Goal: Task Accomplishment & Management: Manage account settings

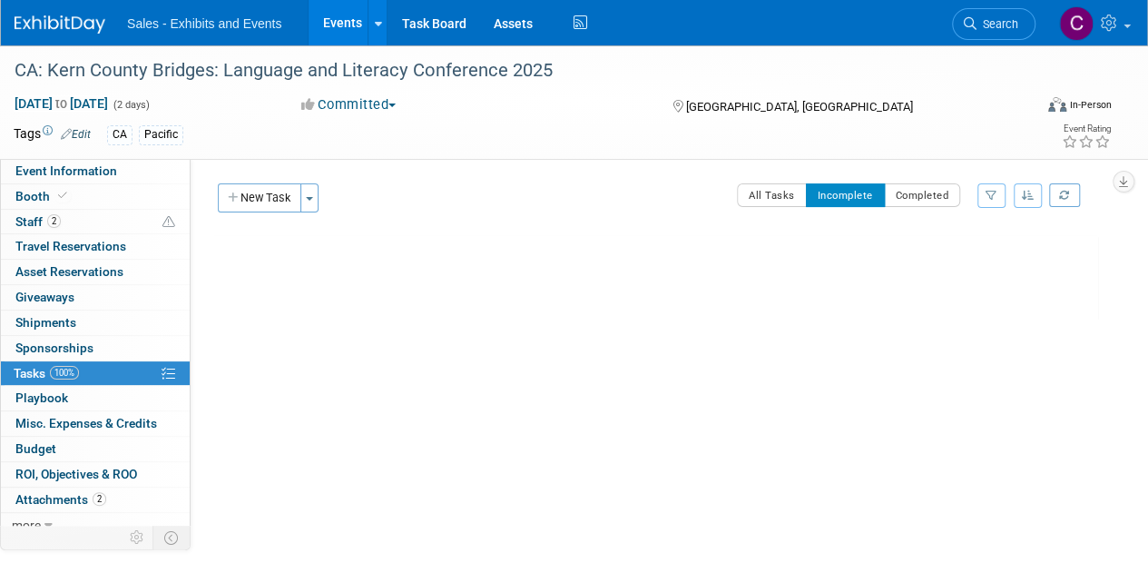
click at [329, 24] on link "Events" at bounding box center [341, 22] width 66 height 45
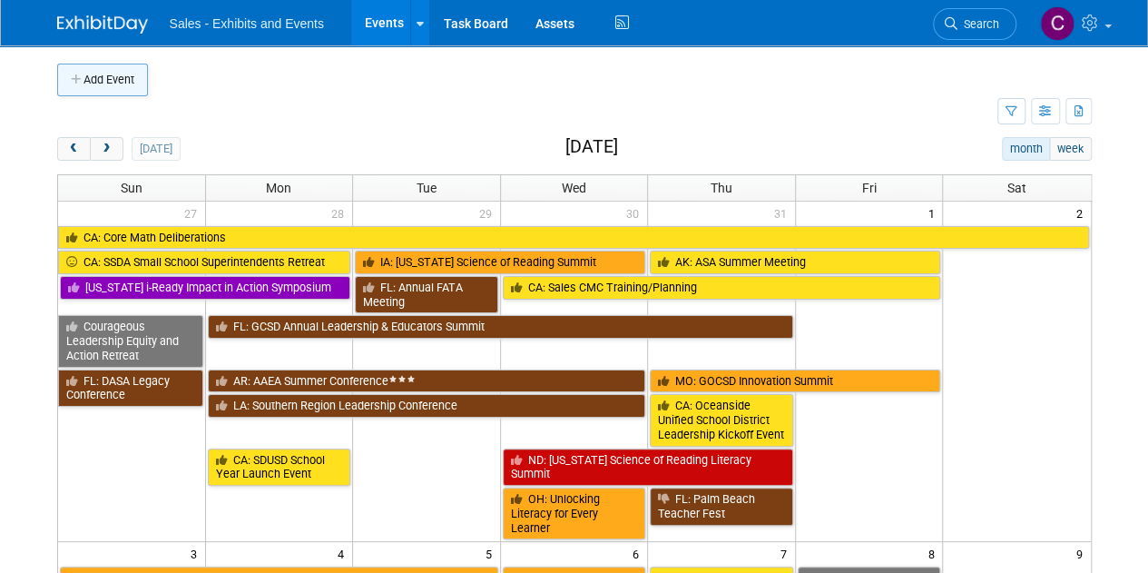
click at [107, 72] on button "Add Event" at bounding box center [102, 80] width 91 height 33
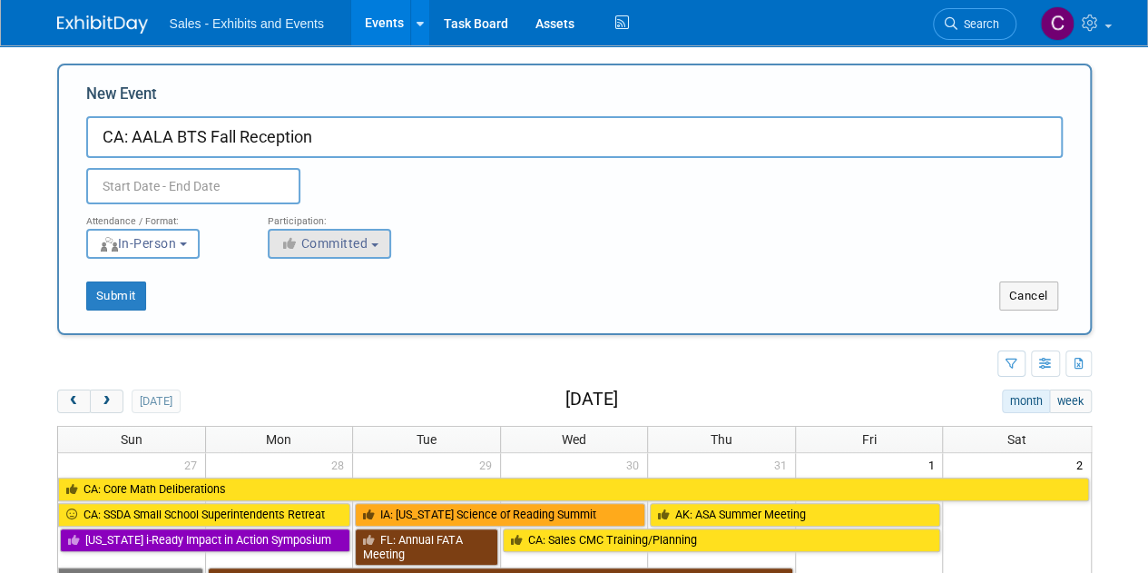
type input "CA: AALA BTS Fall Reception"
click at [345, 246] on span "Committed" at bounding box center [324, 243] width 88 height 15
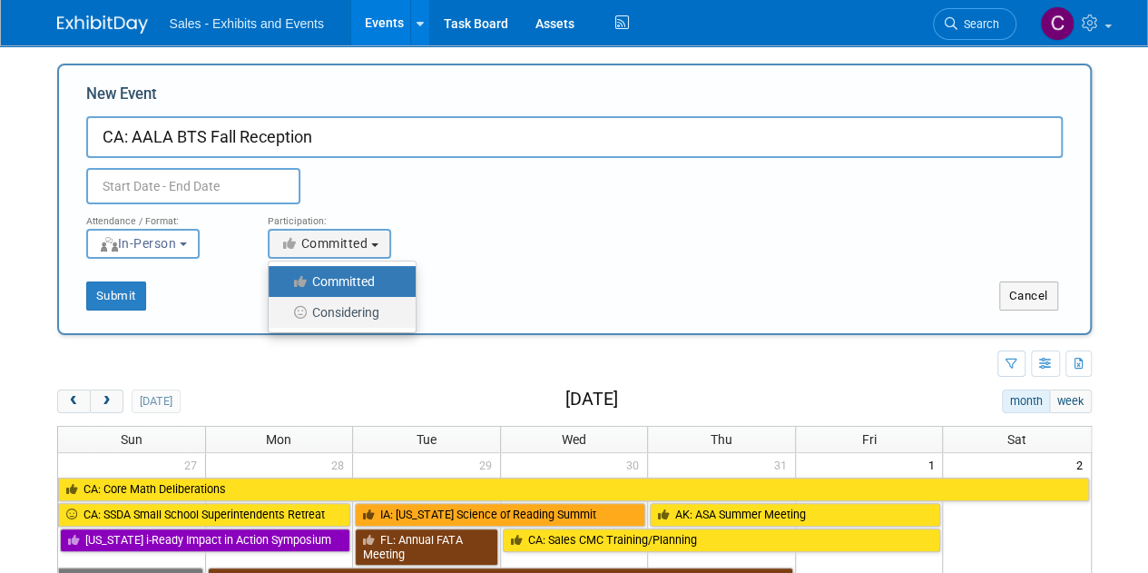
click at [352, 316] on label "Considering" at bounding box center [338, 312] width 120 height 24
click at [285, 316] on input "Considering" at bounding box center [279, 313] width 12 height 12
select select "2"
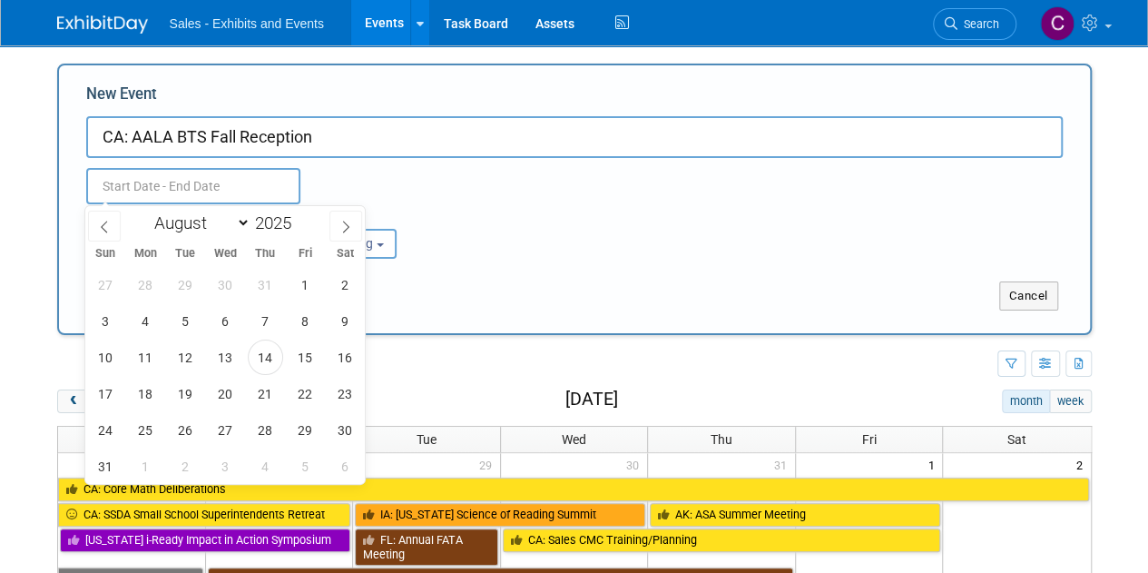
click at [206, 196] on input "text" at bounding box center [193, 186] width 214 height 36
click at [219, 235] on div "January February March April May June July August September October November De…" at bounding box center [226, 221] width 210 height 31
click at [213, 230] on select "January February March April May June July August September October November De…" at bounding box center [198, 222] width 104 height 23
select select "8"
click at [146, 211] on select "January February March April May June July August September October November De…" at bounding box center [198, 222] width 104 height 23
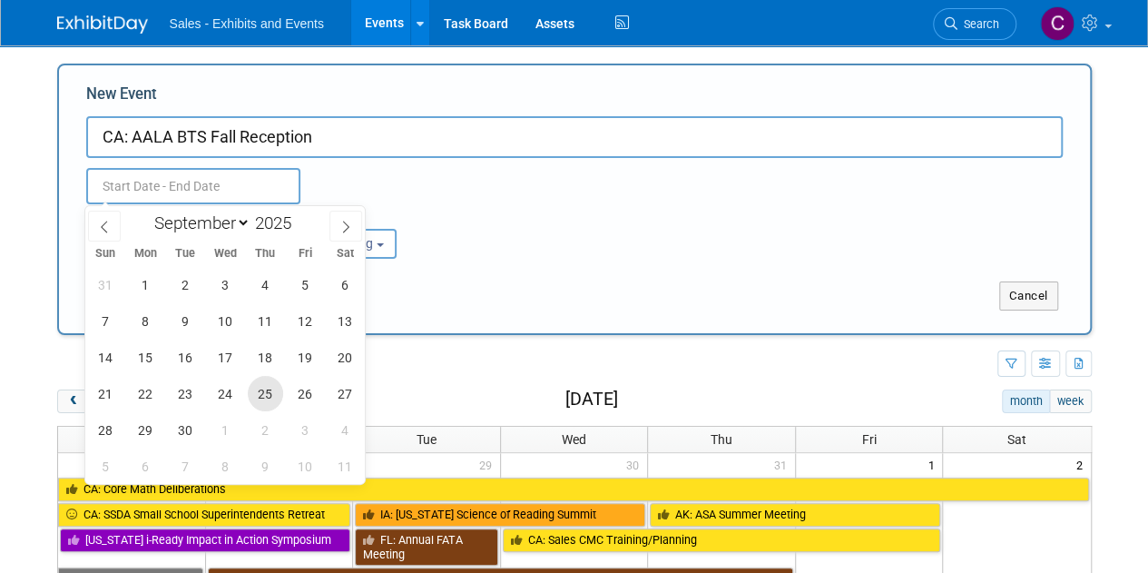
click at [269, 393] on span "25" at bounding box center [265, 393] width 35 height 35
type input "Sep 25, 2025 to Sep 25, 2025"
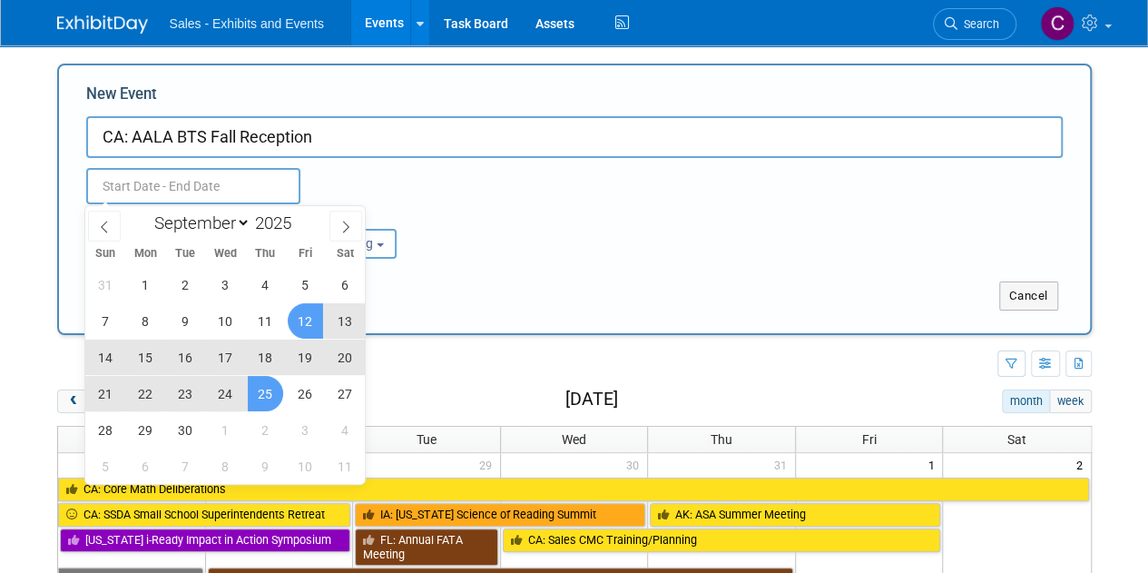
type input "Sep 25, 2025 to Sep 25, 2025"
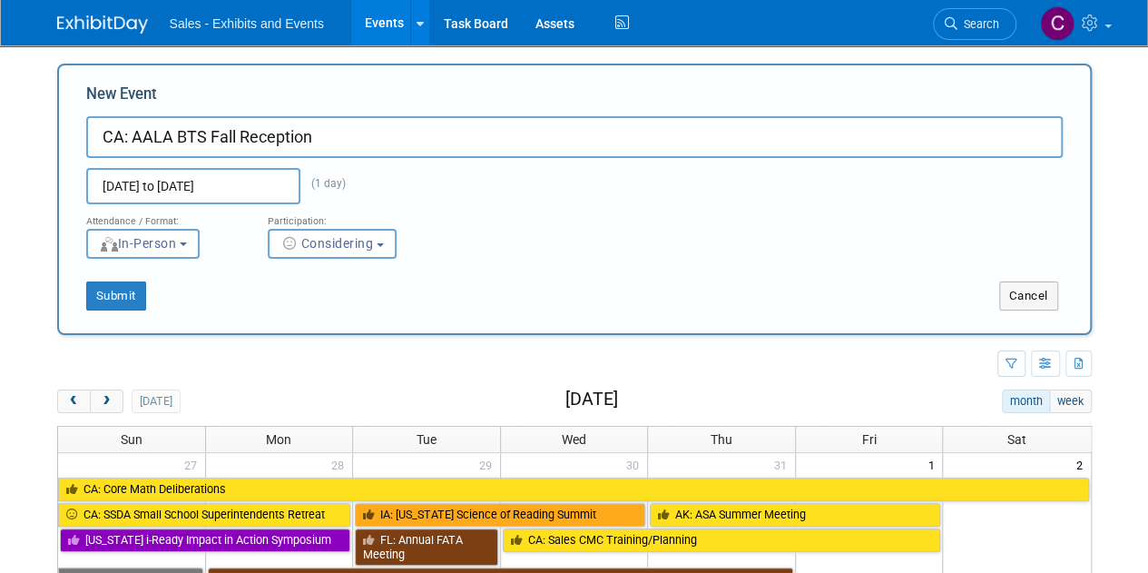
click at [619, 223] on div "Attendance / Format: <img src="https://www.exhibitday.com/Images/Format-InPerso…" at bounding box center [574, 231] width 1003 height 54
click at [113, 296] on button "Submit" at bounding box center [116, 295] width 60 height 29
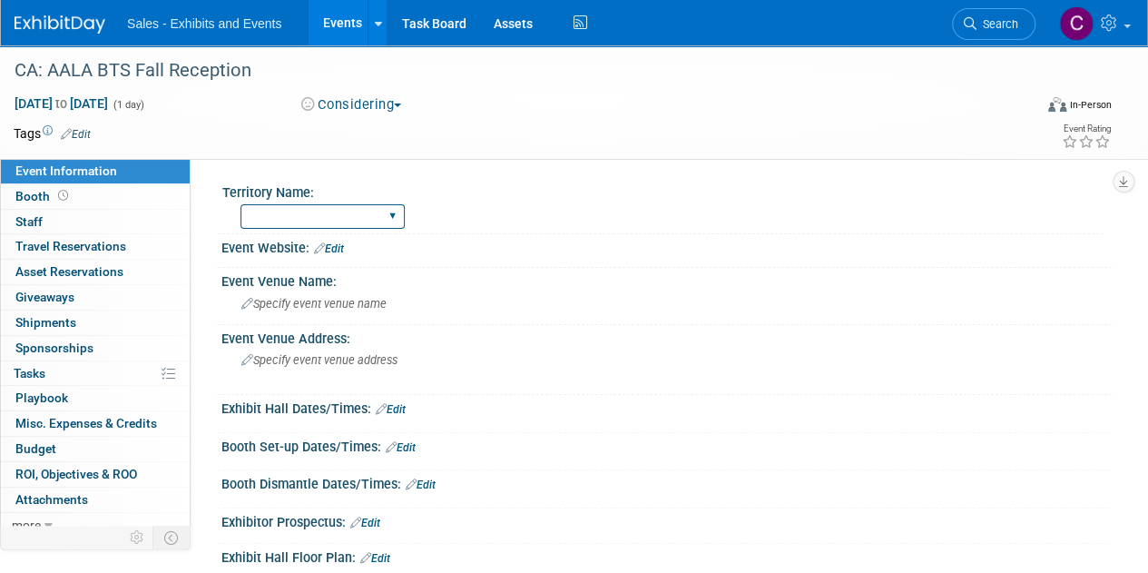
click at [315, 226] on select "Atlantic Southeast Central Southwest Pacific Mountain National Strategic Partne…" at bounding box center [322, 216] width 164 height 24
select select "Pacific"
click at [240, 204] on select "Atlantic Southeast Central Southwest Pacific Mountain National Strategic Partne…" at bounding box center [322, 216] width 164 height 24
click at [83, 128] on link "Edit" at bounding box center [76, 134] width 30 height 13
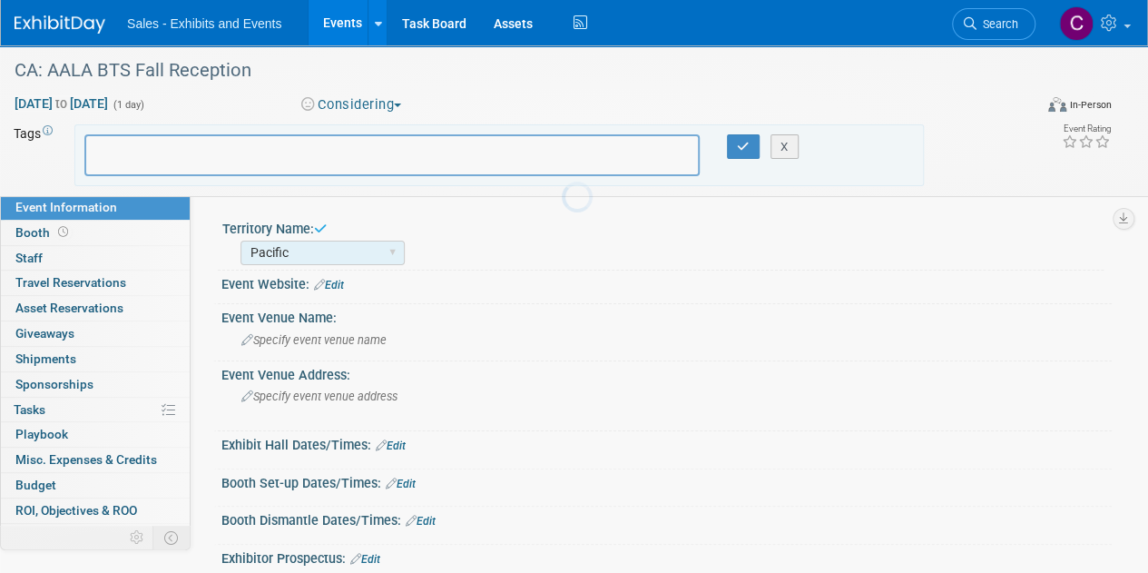
click at [83, 136] on body "Sales - Exhibits and Events Events Add Event Bulk Upload Events Shareable Event…" at bounding box center [574, 286] width 1148 height 573
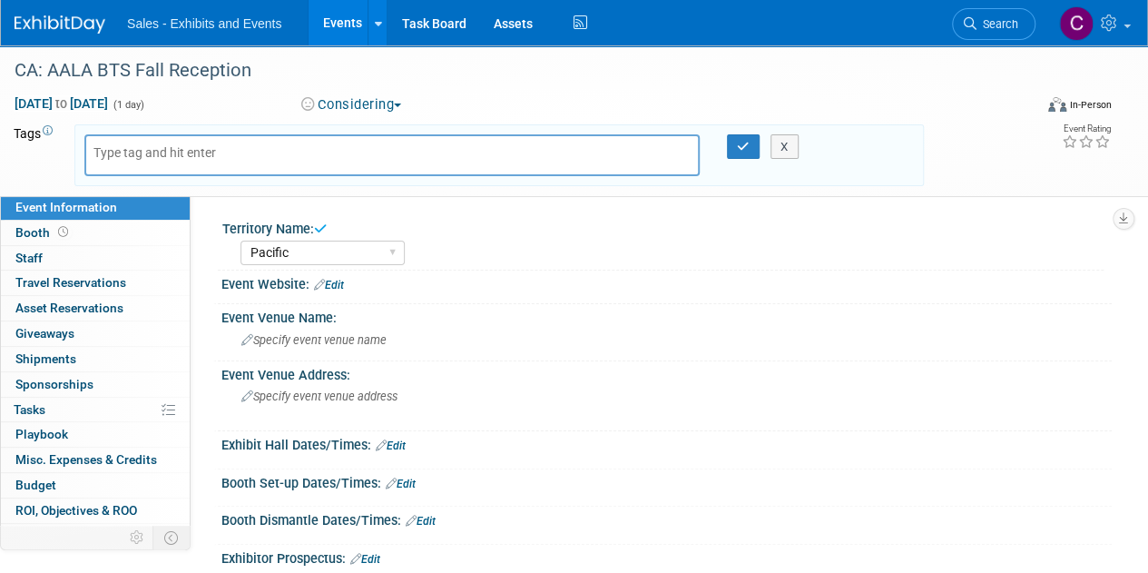
click at [191, 157] on input "text" at bounding box center [165, 152] width 145 height 18
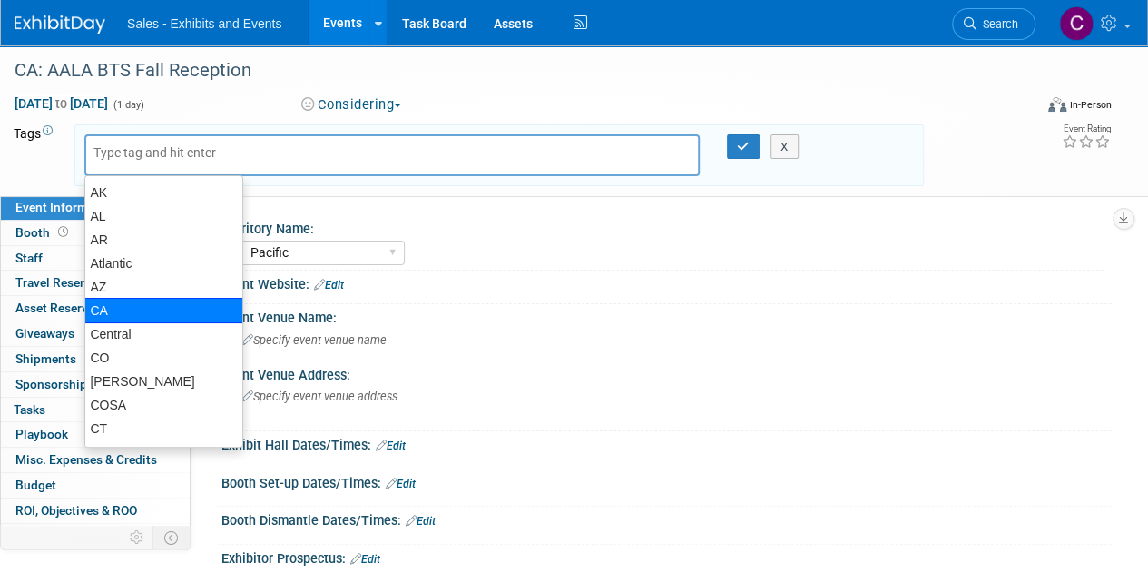
click at [134, 311] on div "CA" at bounding box center [163, 310] width 159 height 25
type input "CA"
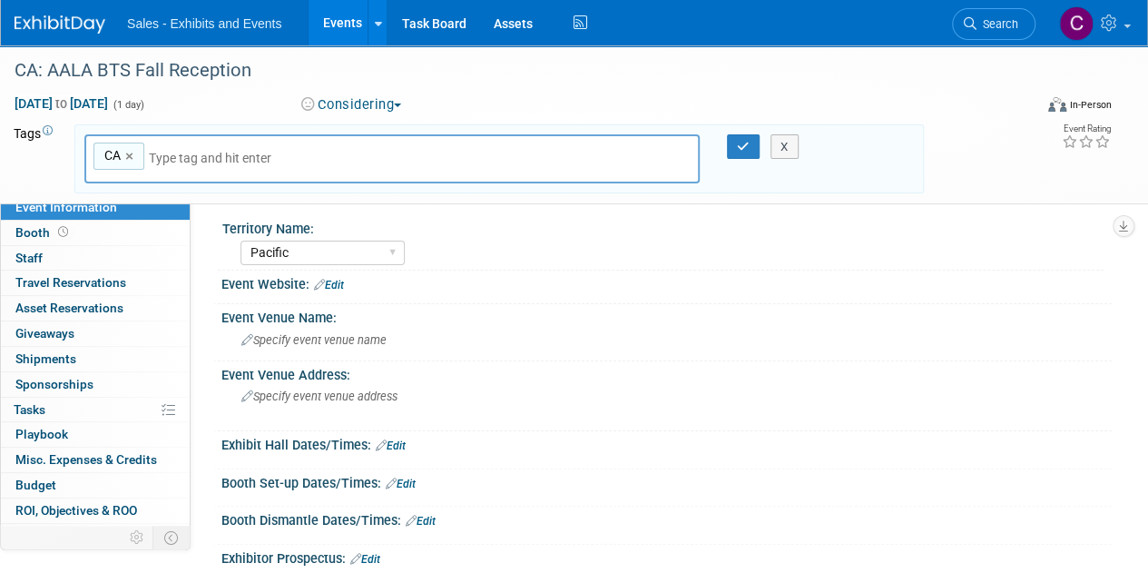
type input "'"
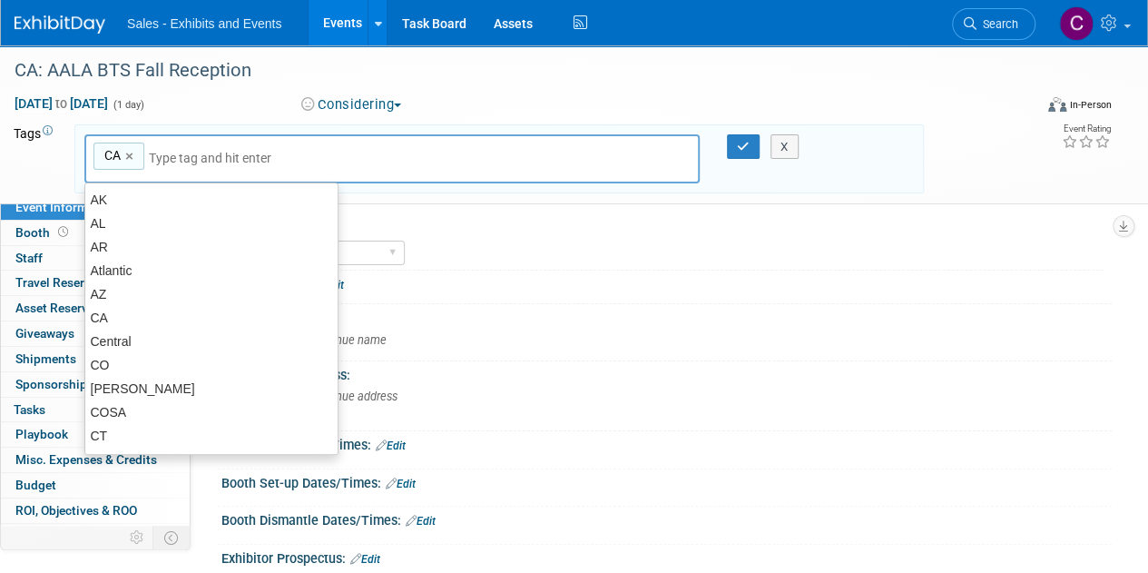
type input "p"
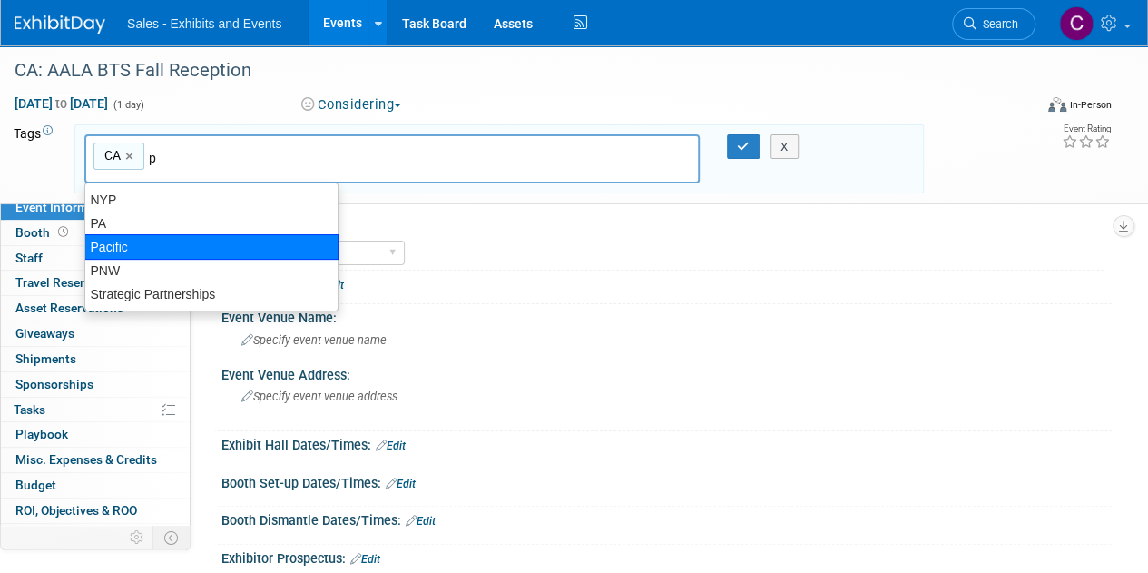
click at [109, 250] on div "Pacific" at bounding box center [211, 246] width 254 height 25
type input "CA, Pacific"
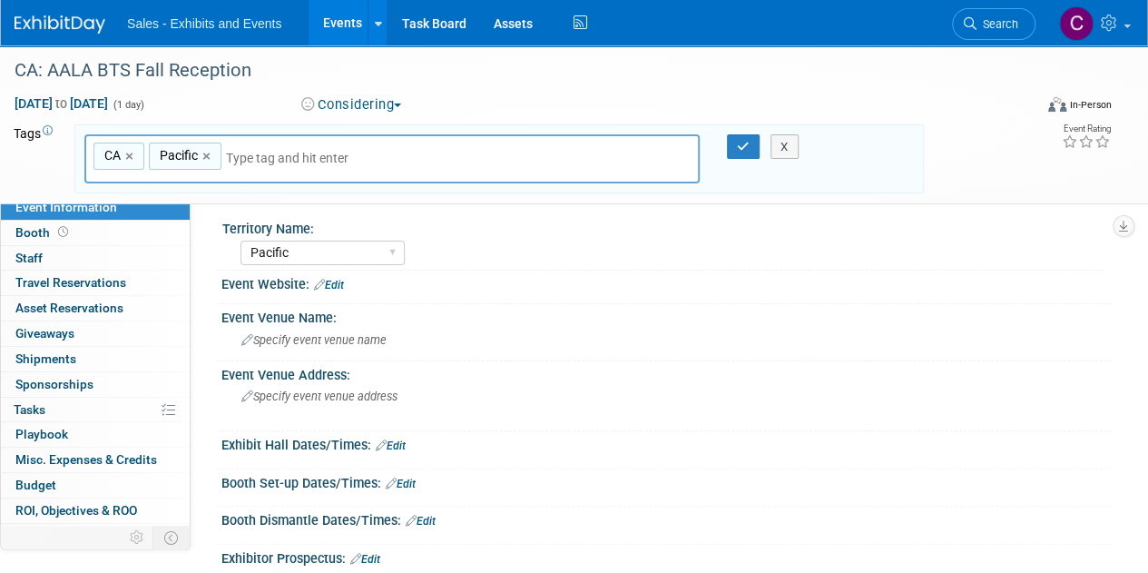
click at [751, 151] on div "X" at bounding box center [787, 146] width 72 height 25
click at [739, 143] on icon "button" at bounding box center [743, 147] width 13 height 12
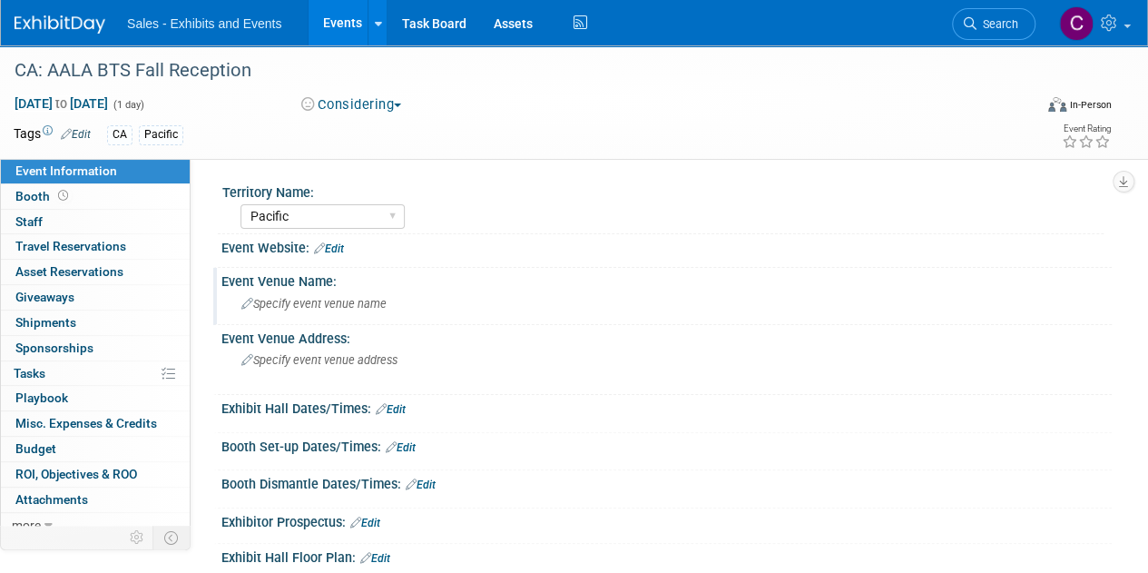
click at [306, 304] on span "Specify event venue name" at bounding box center [313, 304] width 145 height 14
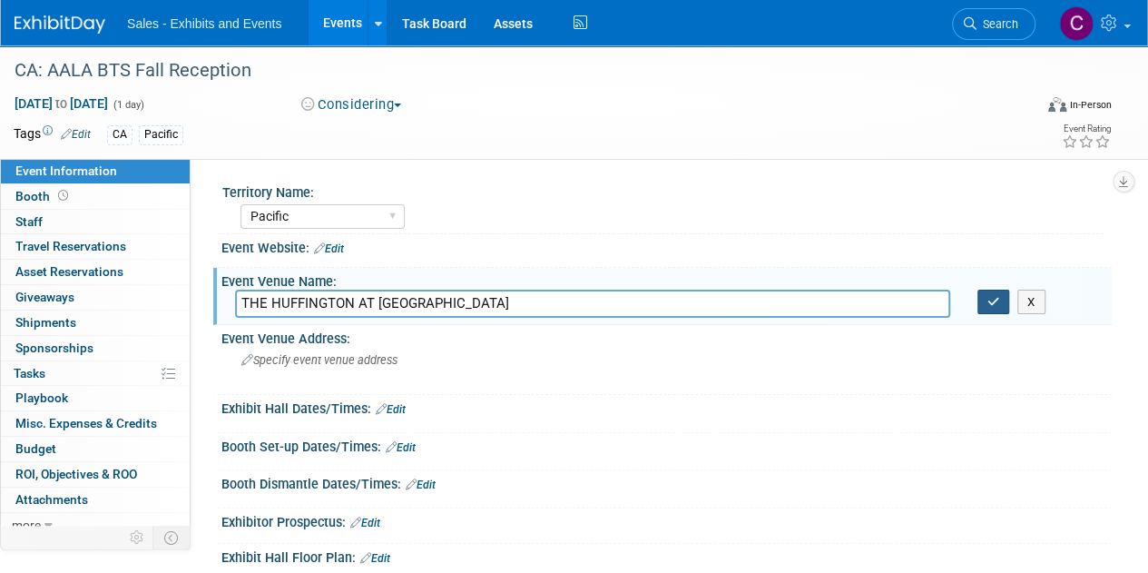
type input "THE HUFFINGTON AT SAINT SOPHIA CATHEDRAL"
click at [991, 304] on icon "button" at bounding box center [993, 302] width 13 height 12
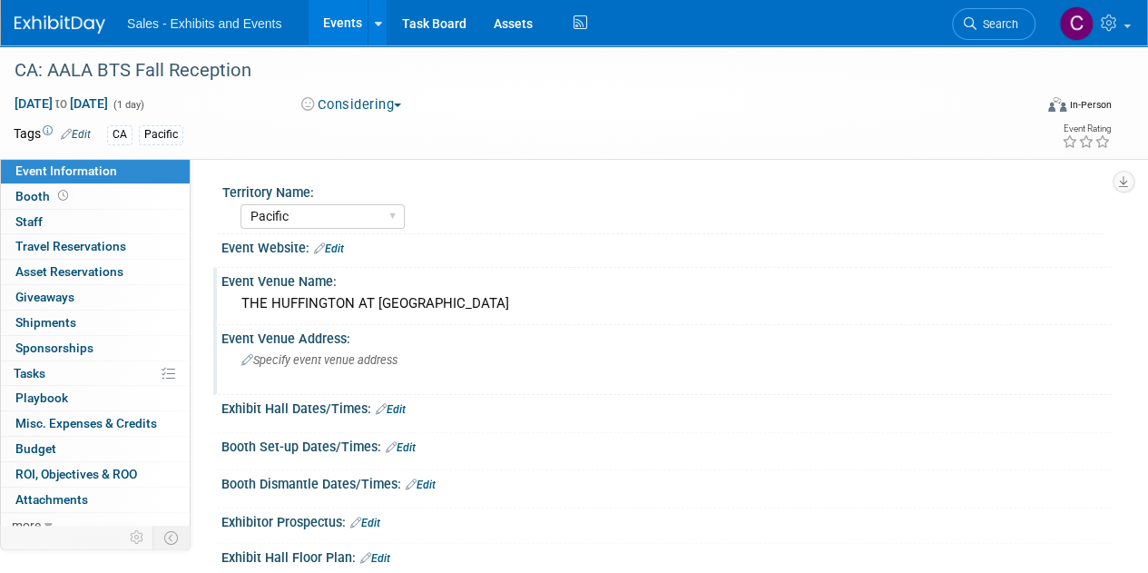
click at [330, 372] on div "Specify event venue address" at bounding box center [407, 367] width 344 height 42
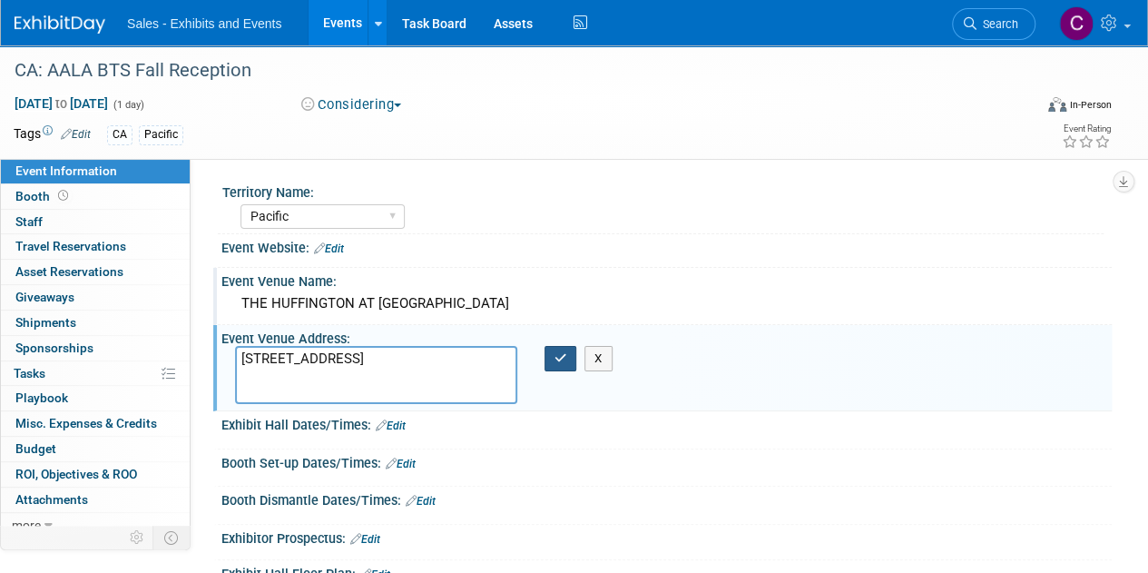
type textarea "1324 South Normandie Avenue Los Angeles, CA 90006"
drag, startPoint x: 556, startPoint y: 358, endPoint x: 537, endPoint y: 472, distance: 115.0
click at [557, 358] on icon "button" at bounding box center [560, 358] width 13 height 12
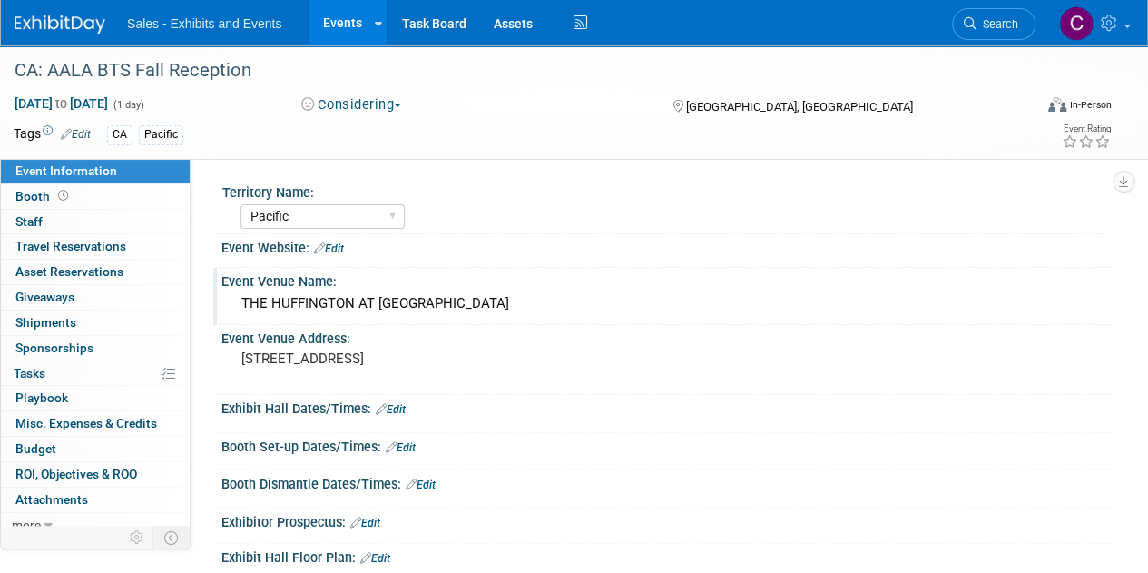
scroll to position [249, 0]
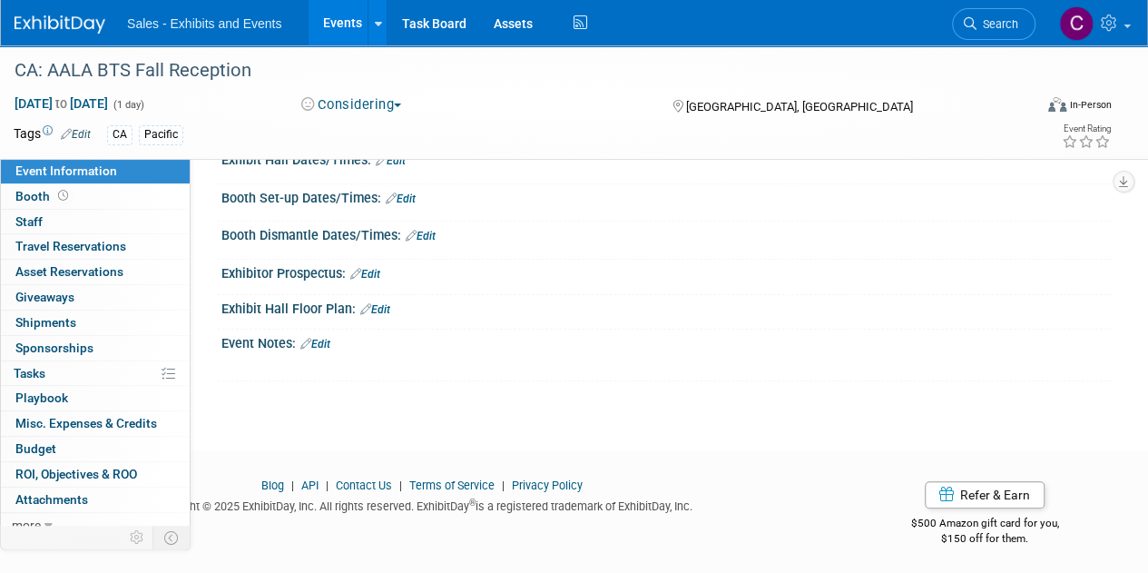
drag, startPoint x: 334, startPoint y: 335, endPoint x: 327, endPoint y: 346, distance: 13.1
click at [330, 338] on link "Edit" at bounding box center [315, 344] width 30 height 13
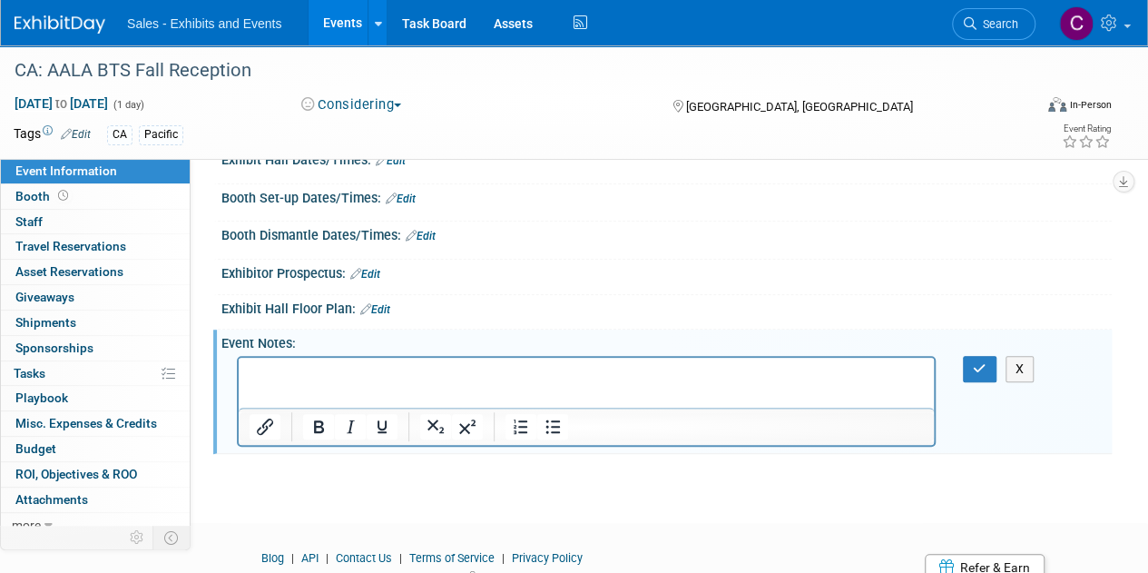
scroll to position [0, 0]
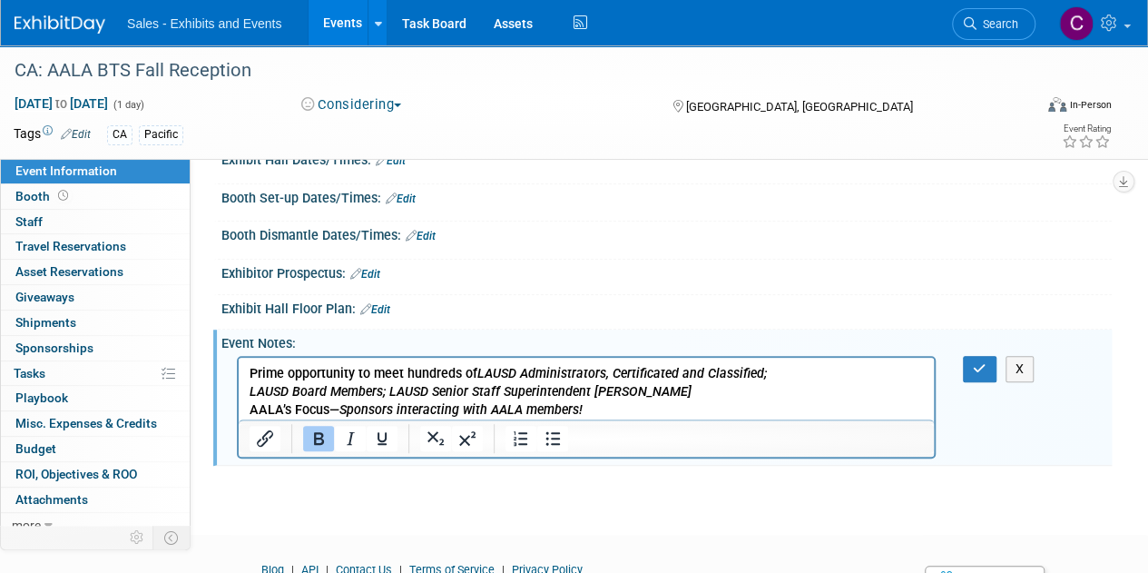
click at [796, 371] on p "Prime opportunity to meet hundreds of LAUSD Administrators, Certificated and Cl…" at bounding box center [587, 373] width 674 height 18
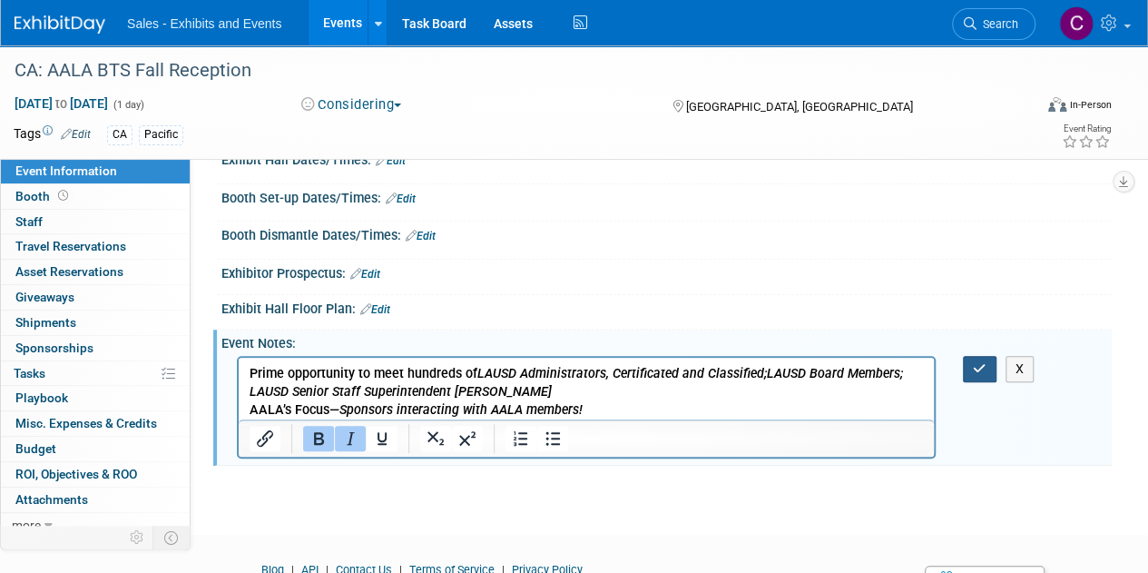
click at [977, 367] on icon "button" at bounding box center [980, 368] width 14 height 13
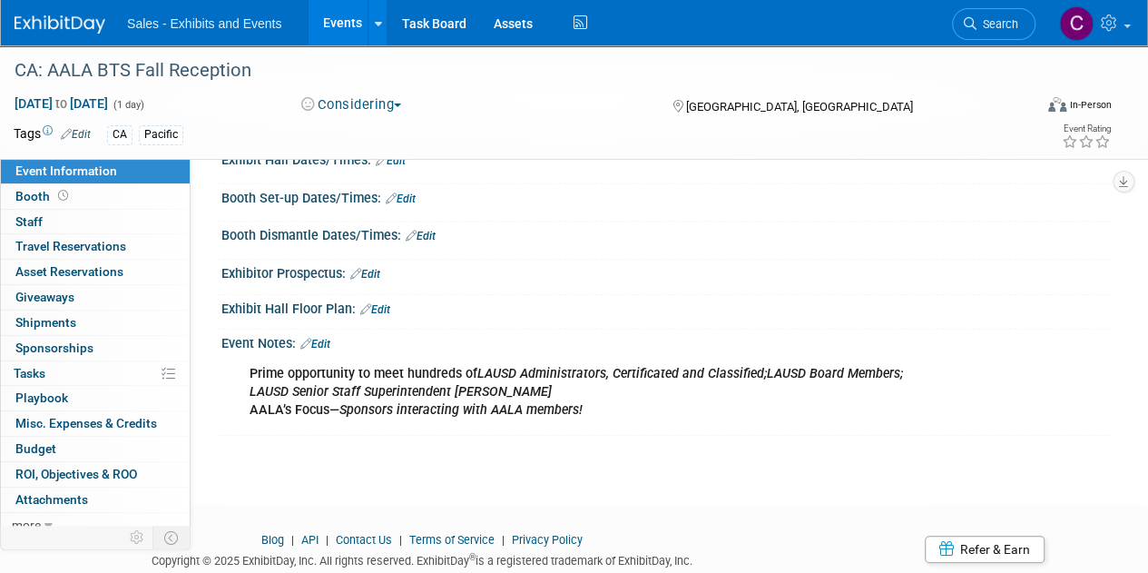
click at [330, 342] on link "Edit" at bounding box center [315, 344] width 30 height 13
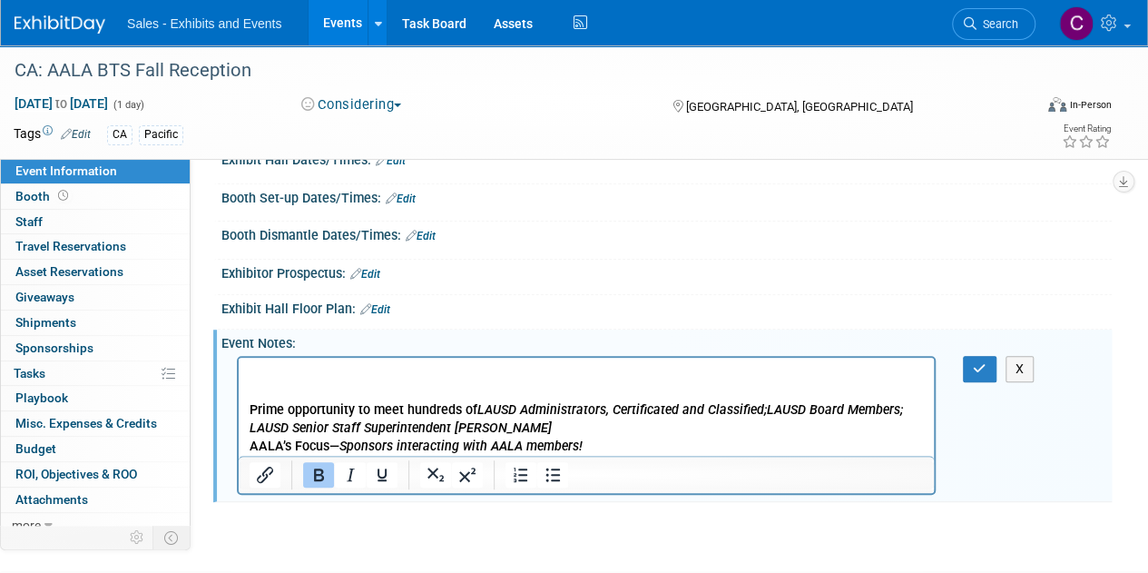
click at [268, 369] on p "Rich Text Area. Press ALT-0 for help." at bounding box center [587, 373] width 674 height 18
click at [971, 360] on button "button" at bounding box center [980, 369] width 34 height 26
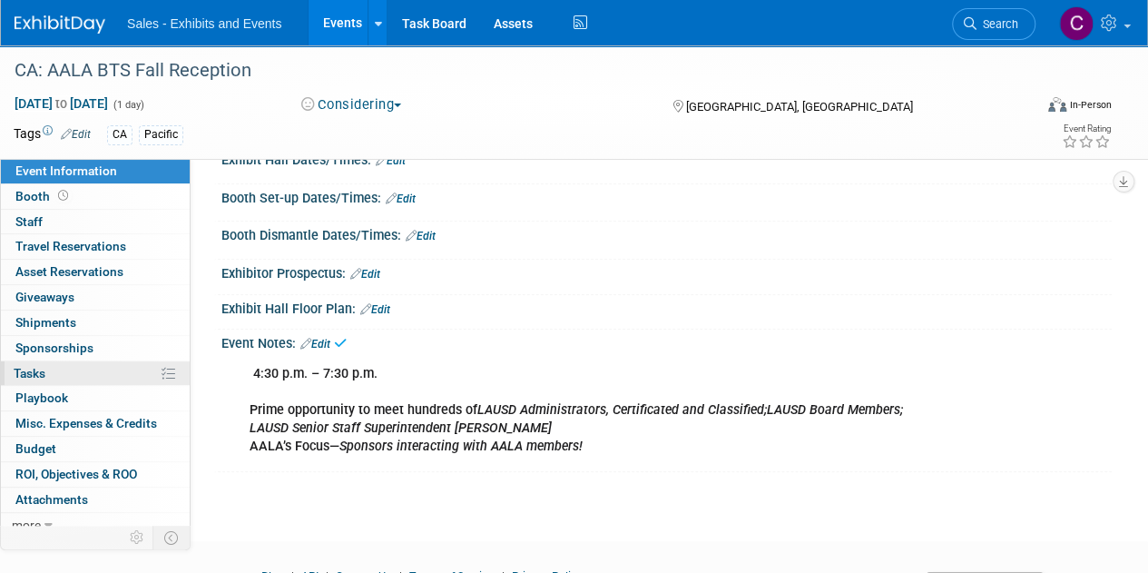
click at [20, 370] on span "Tasks 0%" at bounding box center [30, 373] width 32 height 15
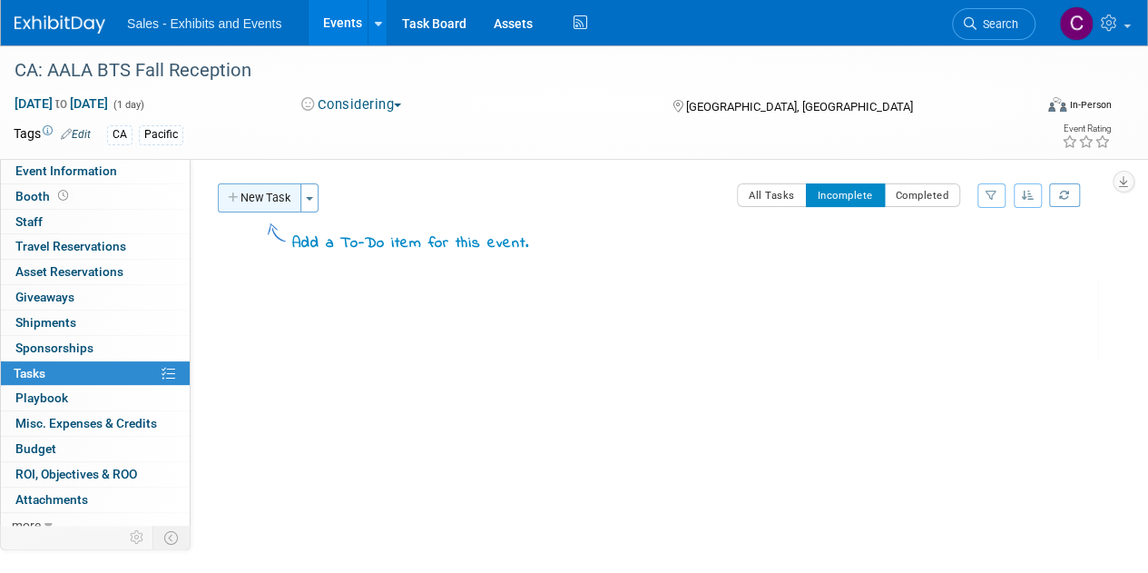
click at [268, 201] on button "New Task" at bounding box center [259, 197] width 83 height 29
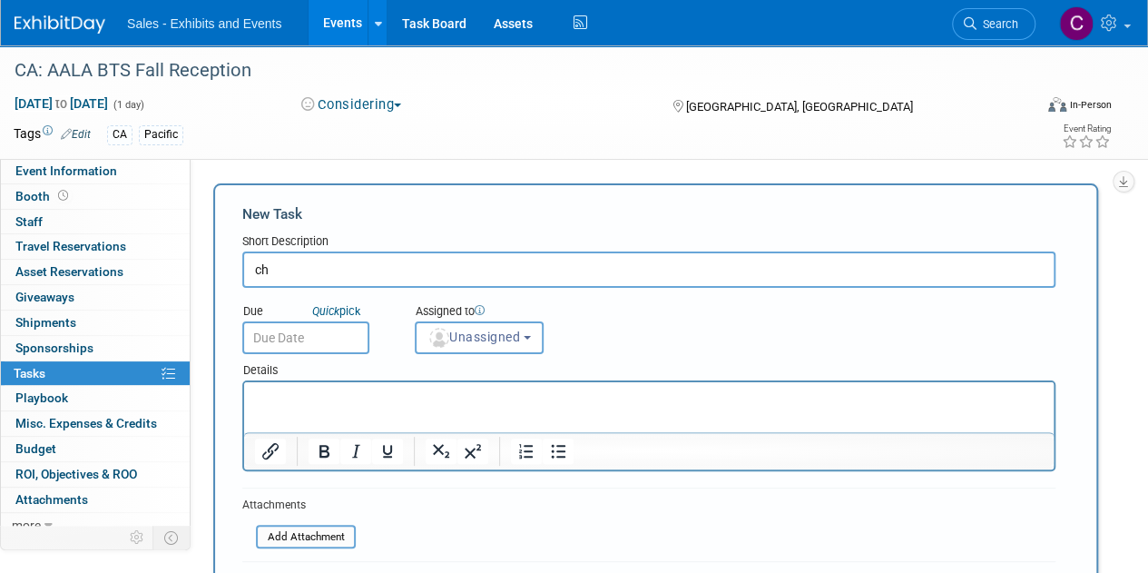
type input "c"
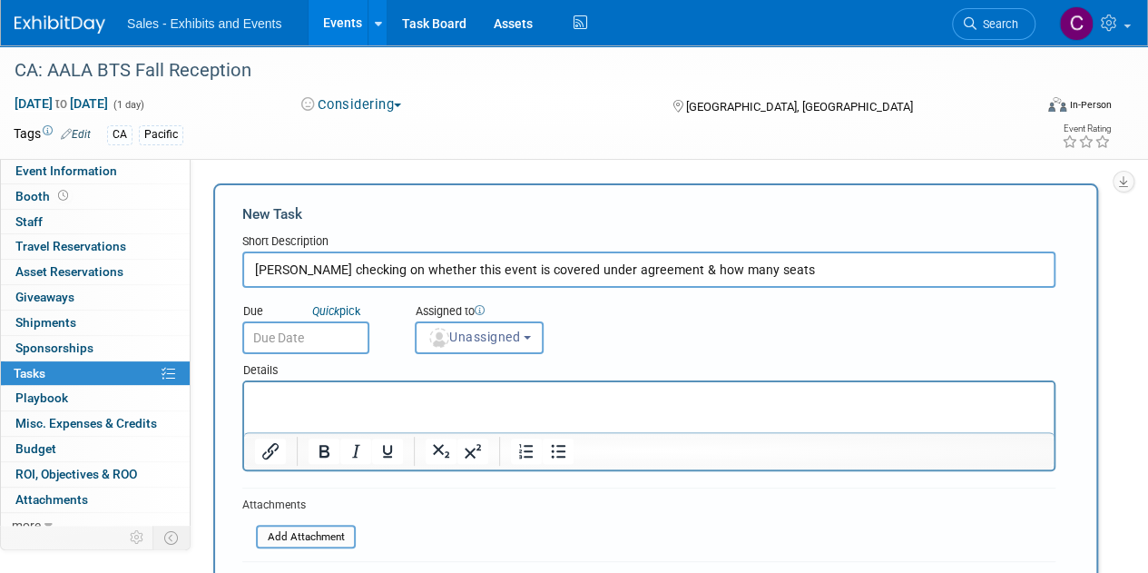
type input "Andres checking on whether this event is covered under agreement & how many sea…"
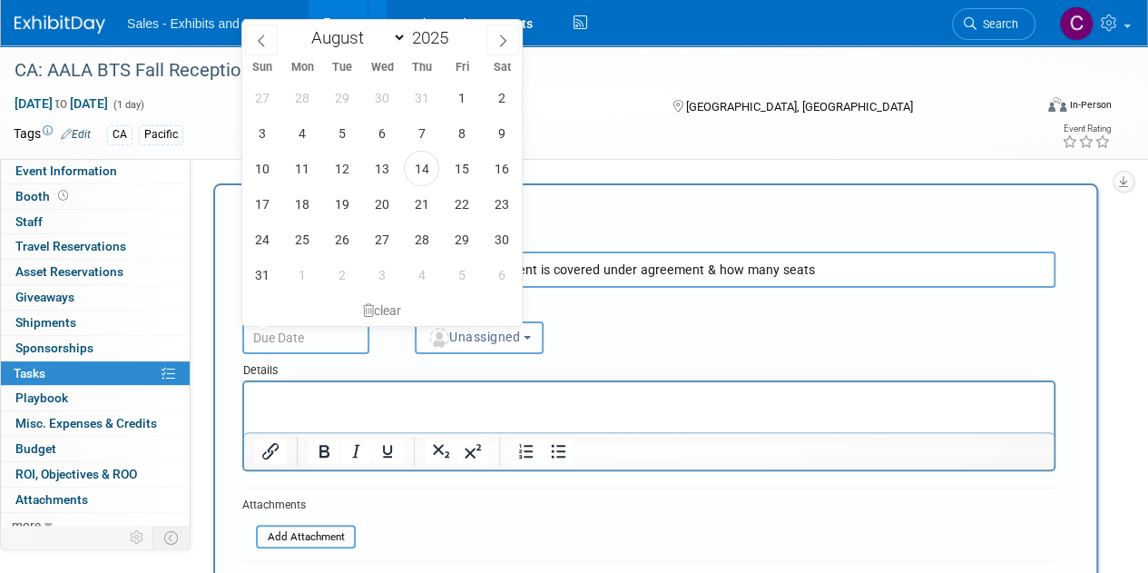
click at [345, 347] on input "text" at bounding box center [305, 337] width 127 height 33
click at [471, 242] on span "29" at bounding box center [461, 238] width 35 height 35
type input "Aug 29, 2025"
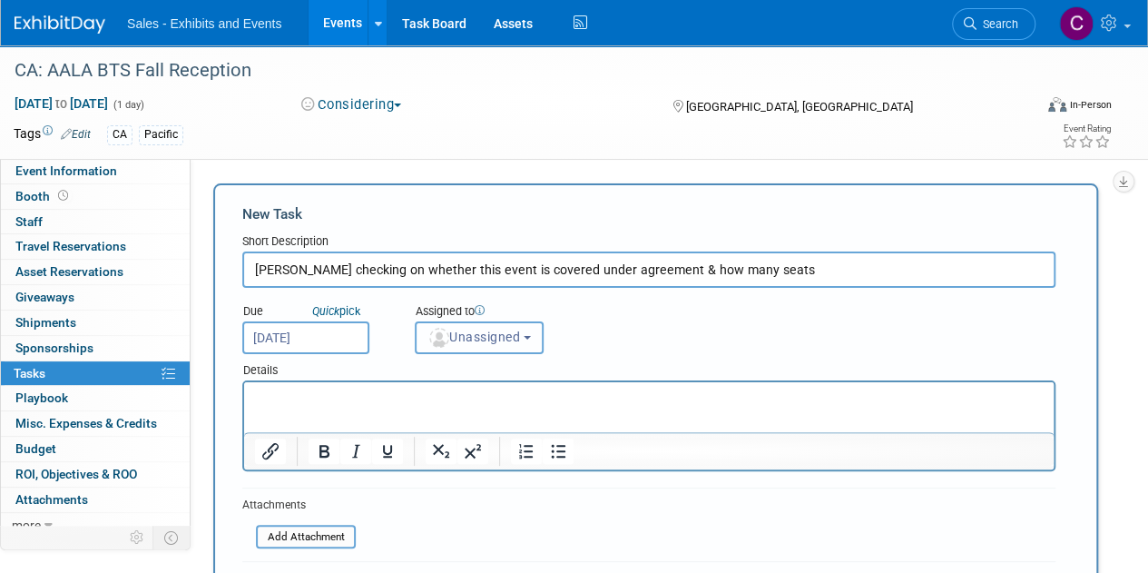
click at [459, 351] on button "Unassigned" at bounding box center [479, 337] width 129 height 33
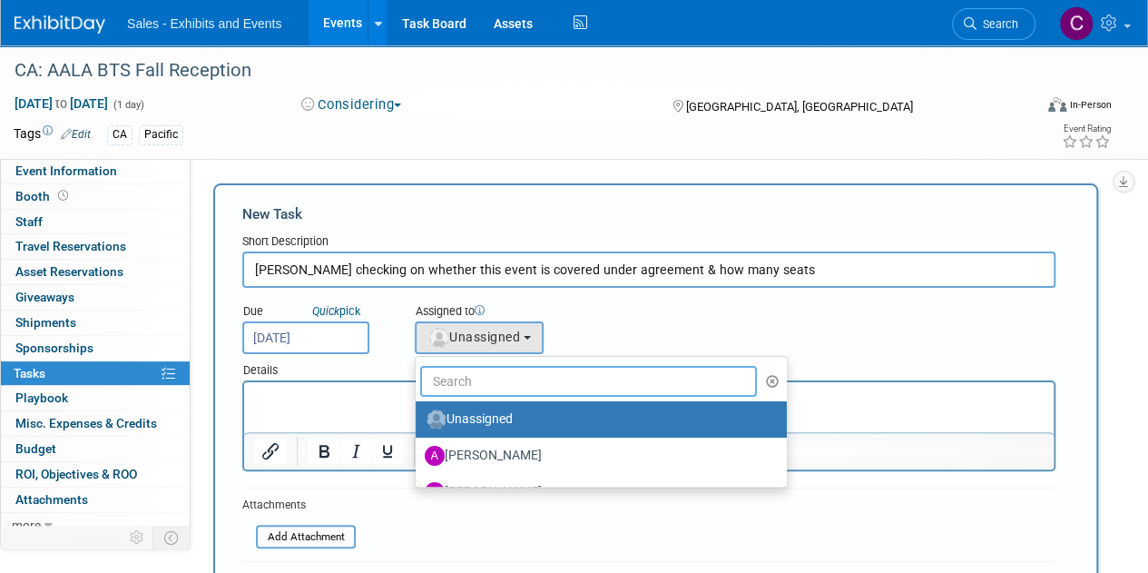
click at [508, 384] on input "text" at bounding box center [588, 381] width 337 height 31
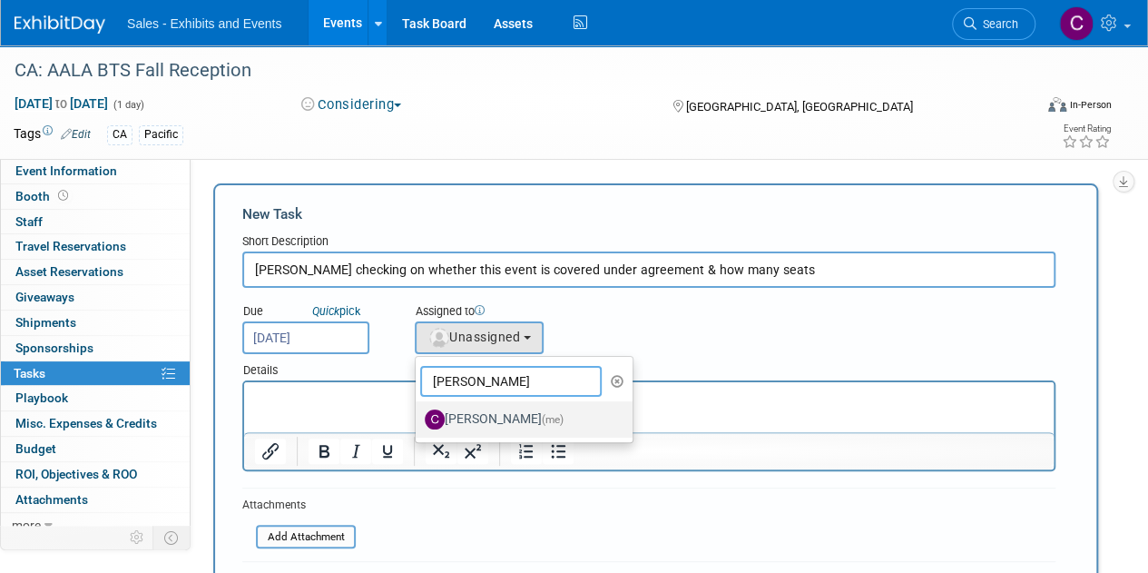
type input "christine"
click at [486, 427] on label "Christine Lurz (me)" at bounding box center [520, 419] width 190 height 29
click at [418, 423] on input "Christine Lurz (me)" at bounding box center [412, 417] width 12 height 12
select select "a9e3834d-668b-4315-a5d4-069993be606a"
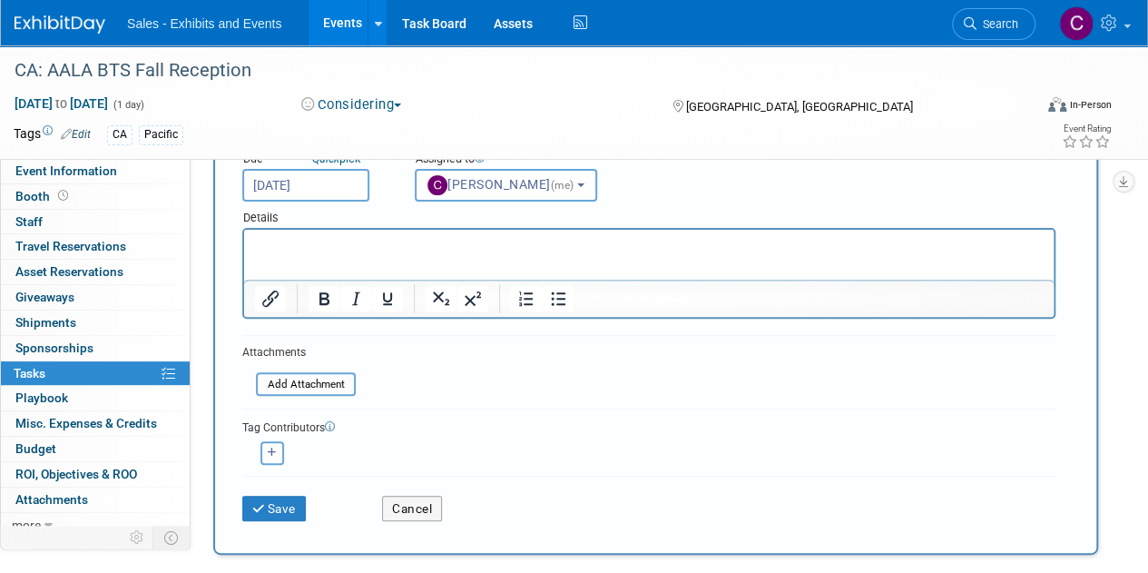
scroll to position [220, 0]
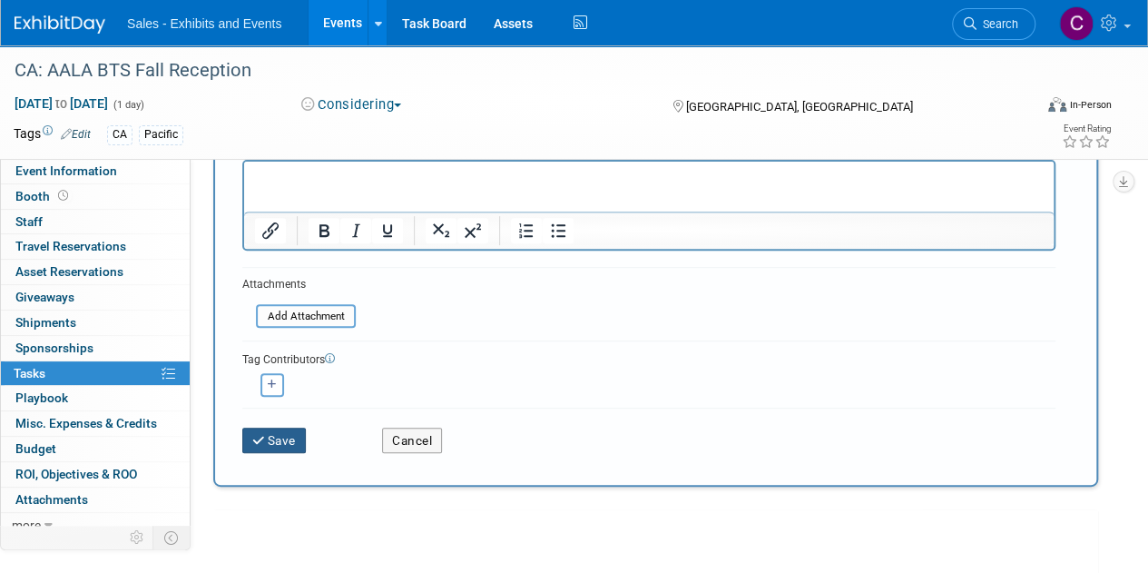
click at [271, 436] on button "Save" at bounding box center [274, 439] width 64 height 25
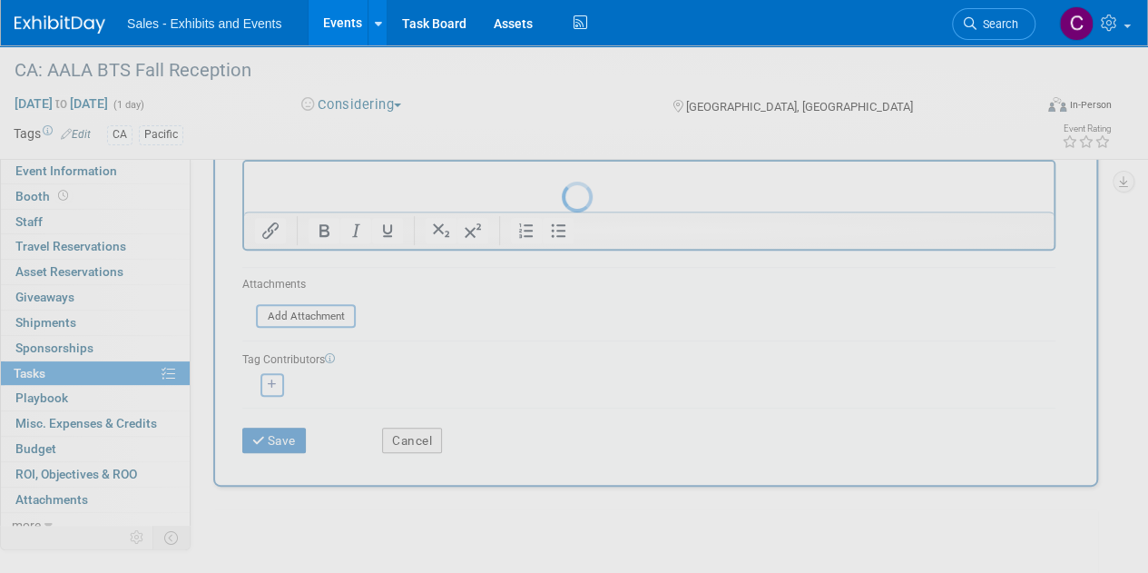
scroll to position [0, 0]
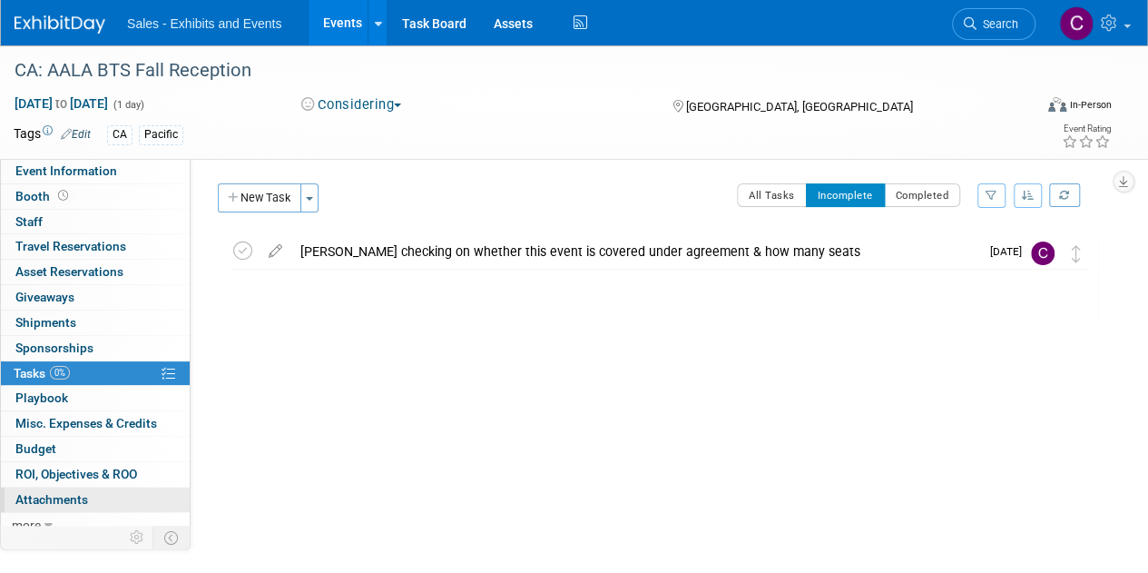
click at [43, 487] on link "0 Attachments 0" at bounding box center [95, 499] width 189 height 24
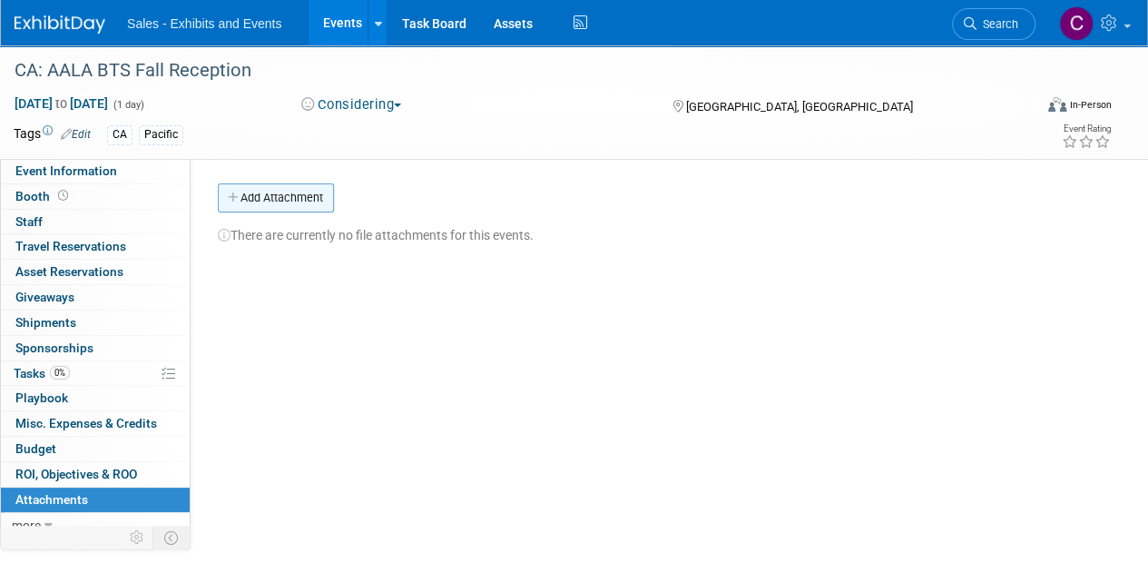
click at [292, 202] on button "Add Attachment" at bounding box center [276, 197] width 116 height 29
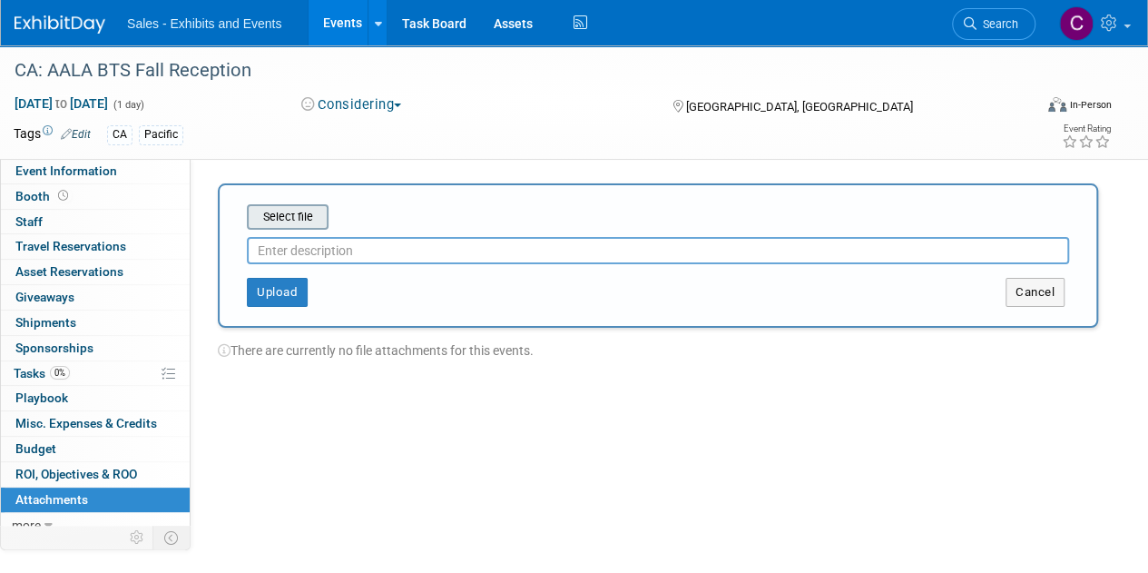
click at [299, 210] on input "file" at bounding box center [219, 217] width 216 height 22
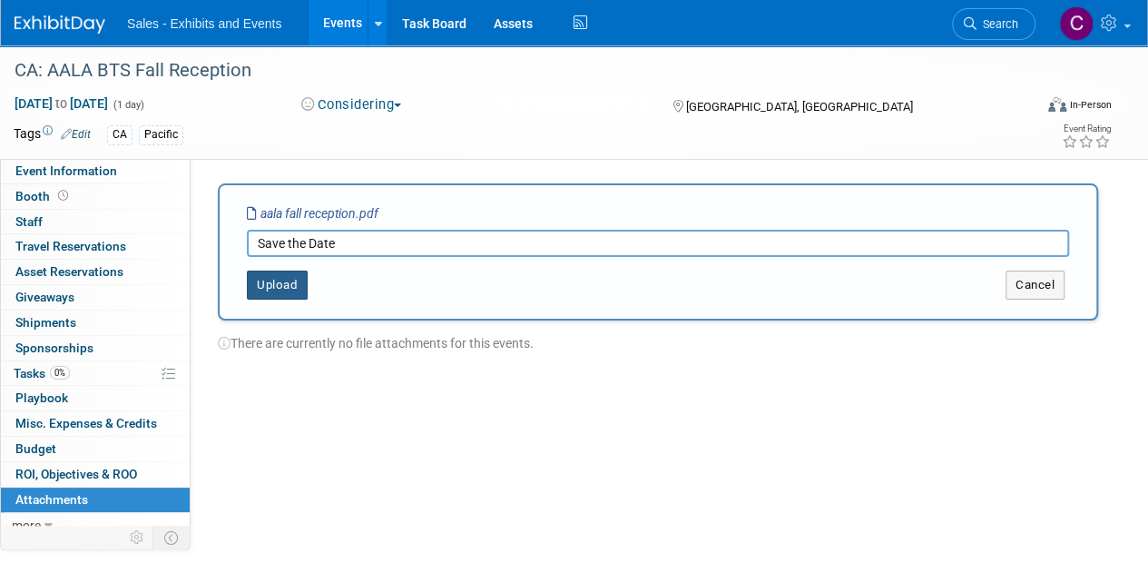
type input "Save the Date"
click at [261, 291] on button "Upload" at bounding box center [277, 284] width 61 height 29
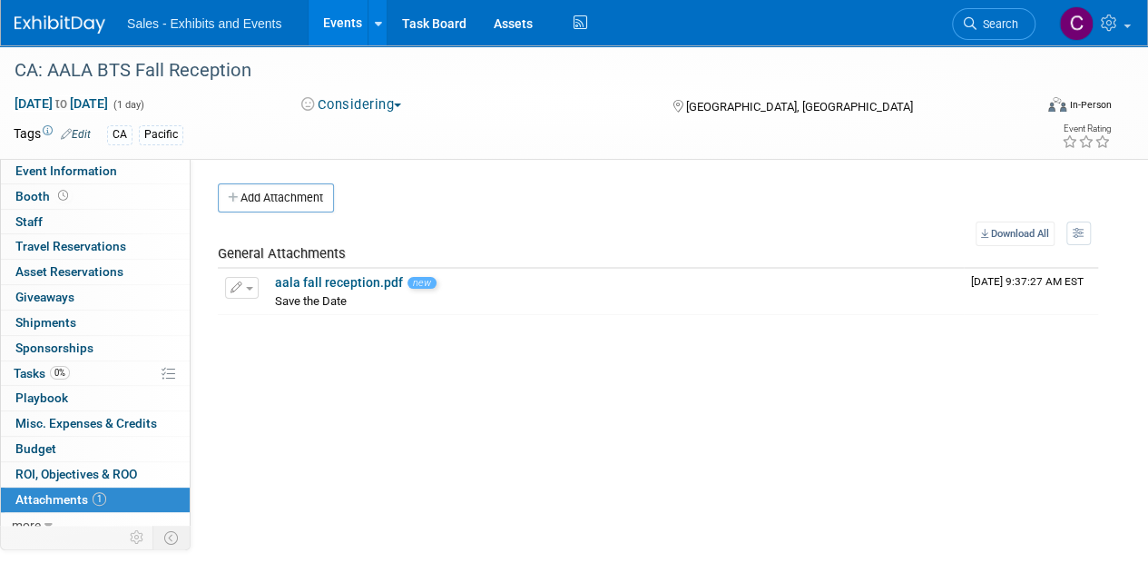
click at [345, 25] on link "Events" at bounding box center [341, 22] width 66 height 45
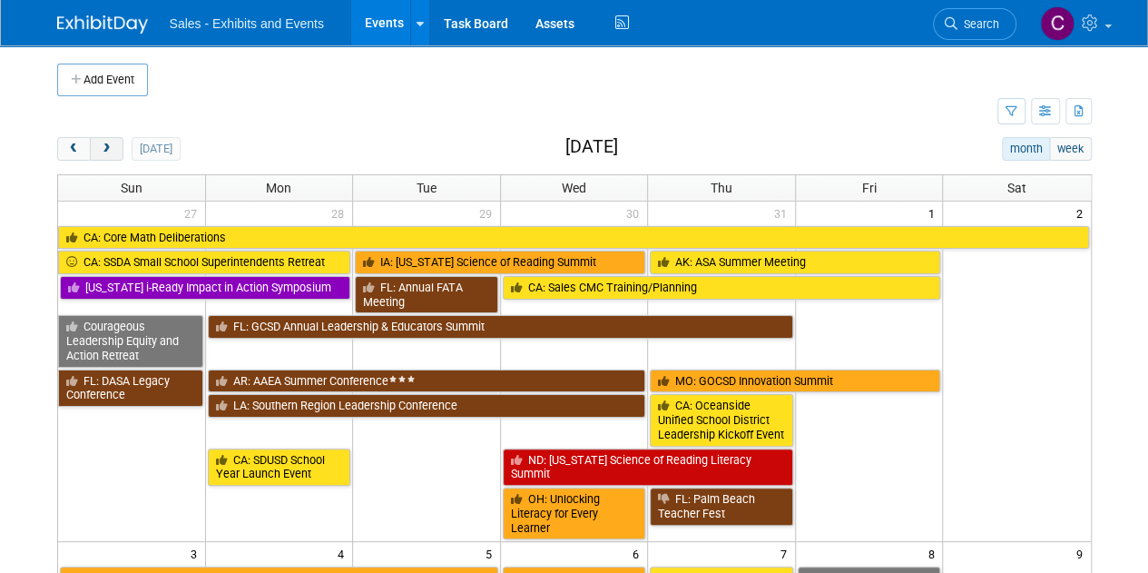
click at [100, 143] on span "next" at bounding box center [107, 149] width 14 height 12
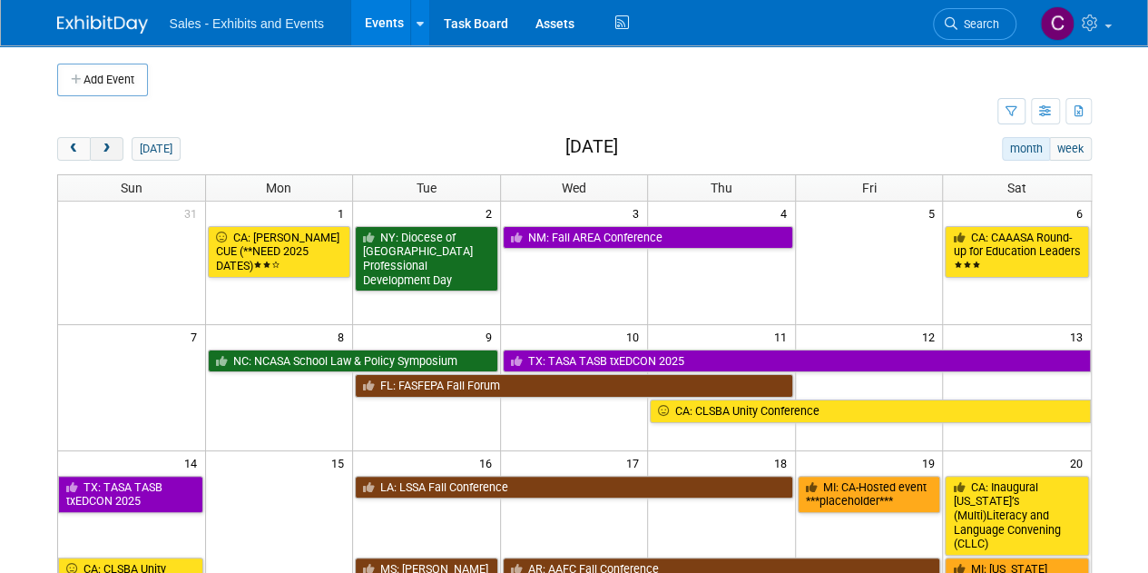
click at [100, 143] on span "next" at bounding box center [107, 149] width 14 height 12
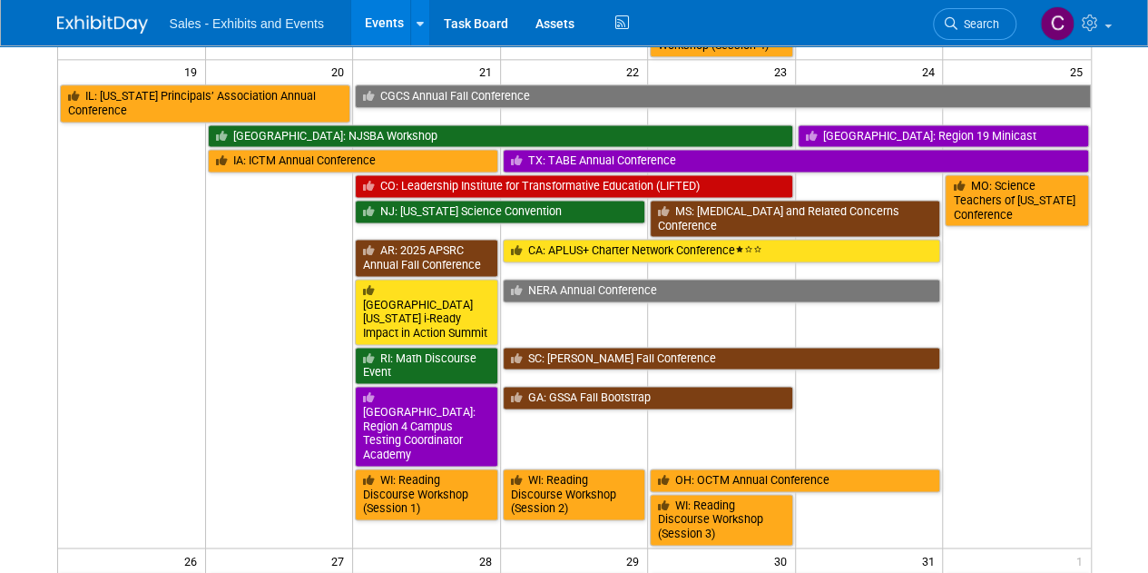
scroll to position [1187, 0]
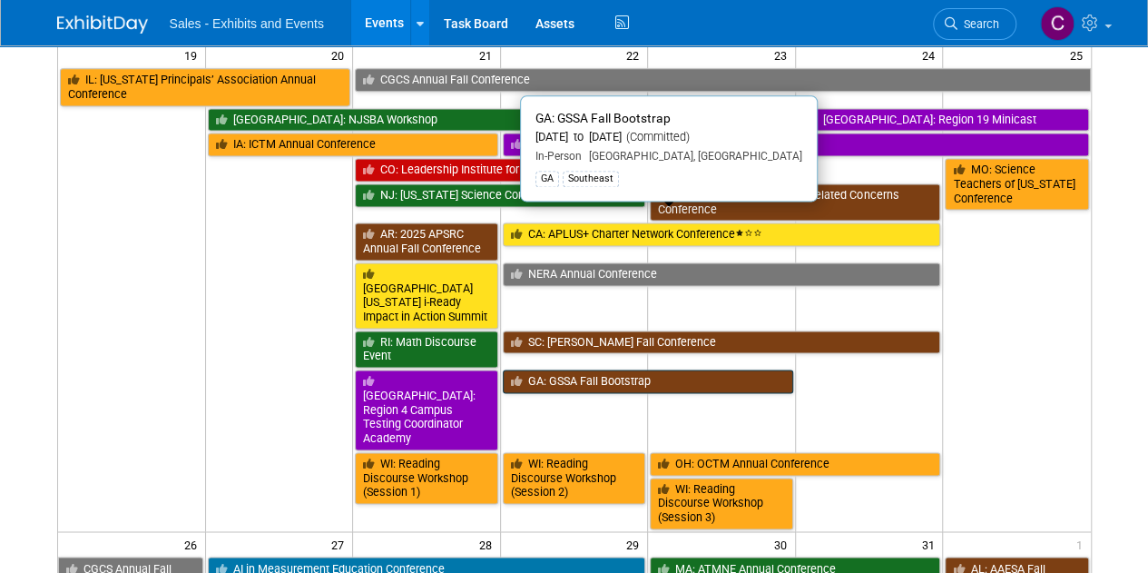
click at [560, 369] on link "GA: GSSA Fall Bootstrap" at bounding box center [648, 381] width 290 height 24
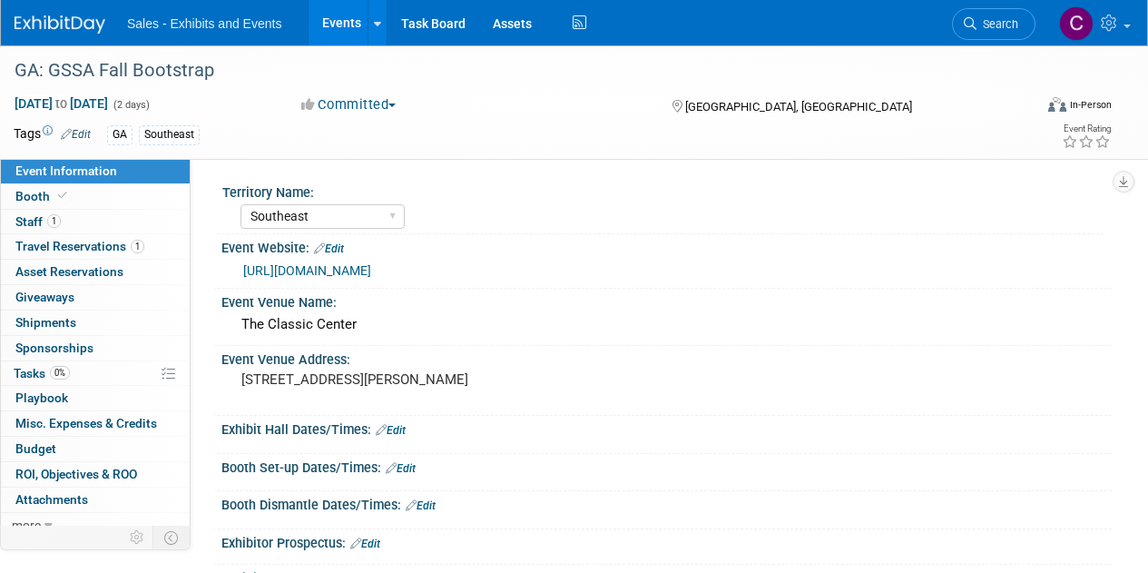
select select "Southeast"
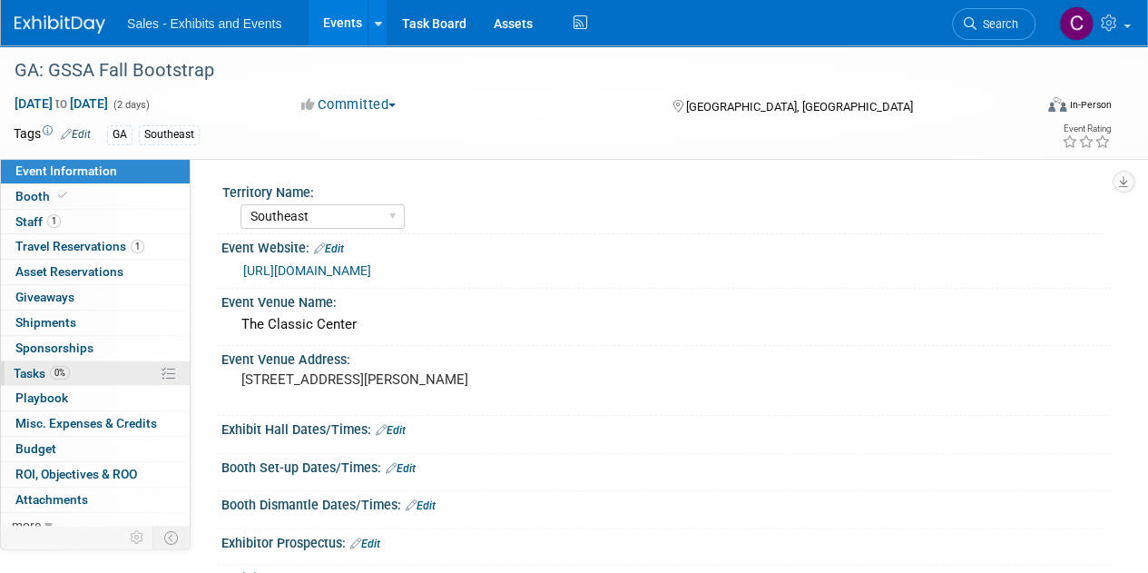
click at [20, 372] on span "Tasks 0%" at bounding box center [42, 373] width 56 height 15
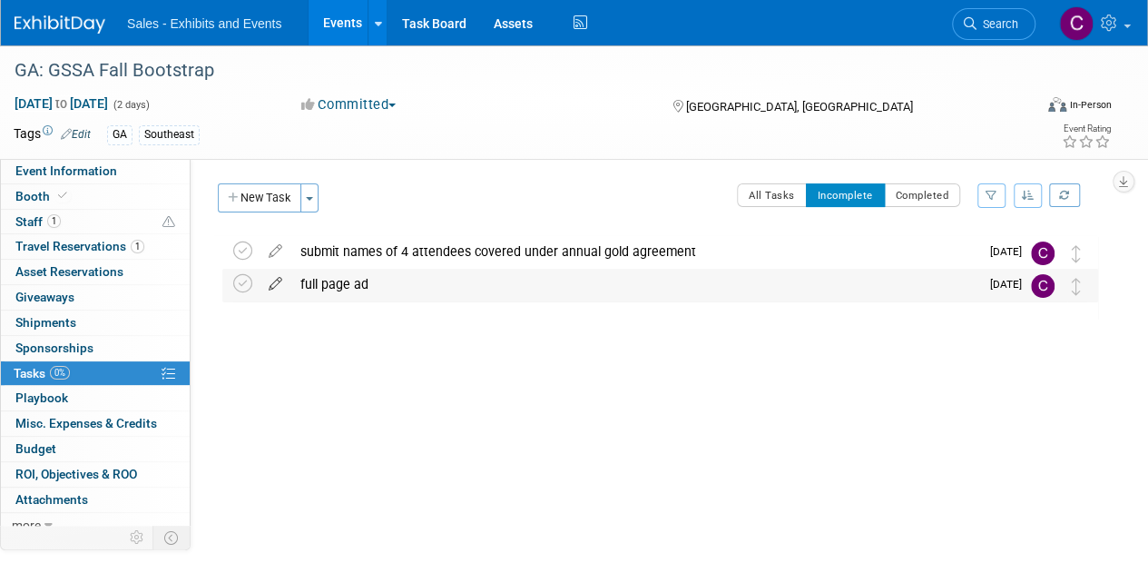
click at [270, 282] on icon at bounding box center [275, 280] width 32 height 23
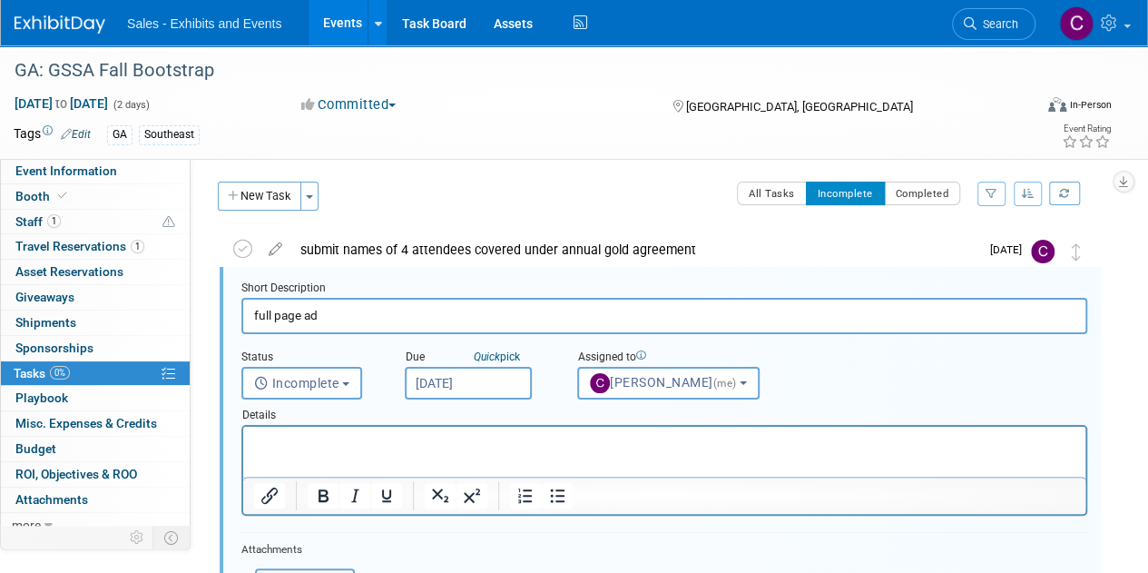
scroll to position [2, 0]
click at [352, 320] on input "full page ad" at bounding box center [664, 315] width 846 height 35
type input "full page ad DUE"
click at [305, 447] on p "Rich Text Area. Press ALT-0 for help." at bounding box center [664, 442] width 821 height 17
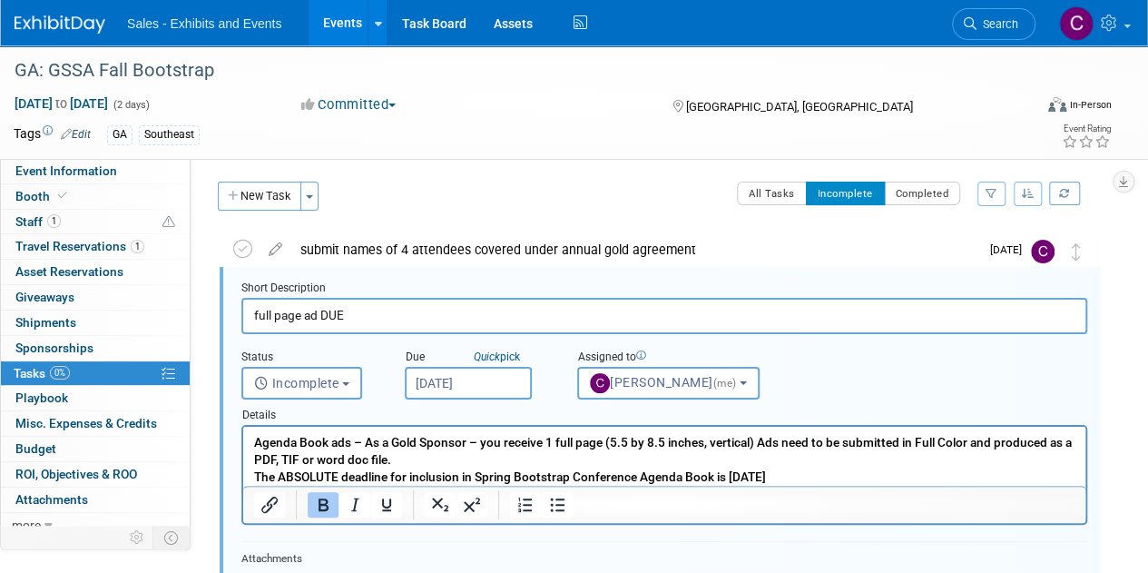
click at [352, 298] on input "full page ad DUE" at bounding box center [664, 315] width 846 height 35
type input "full page ad DUE by 9/12"
click at [436, 387] on input "Aug 22, 2025" at bounding box center [468, 383] width 127 height 33
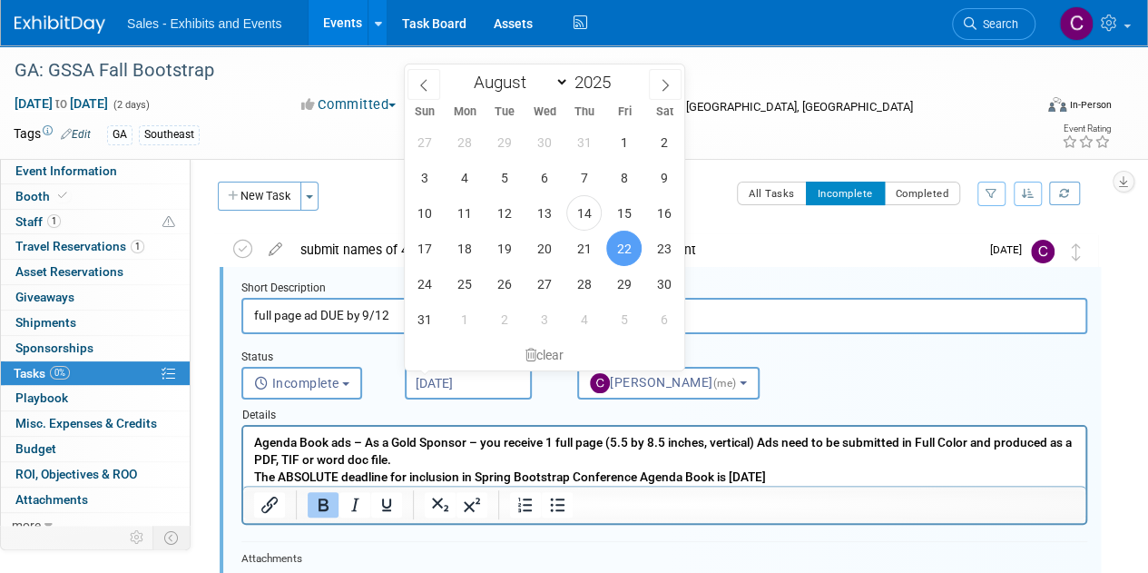
click at [436, 387] on input "Aug 22, 2025" at bounding box center [468, 383] width 127 height 33
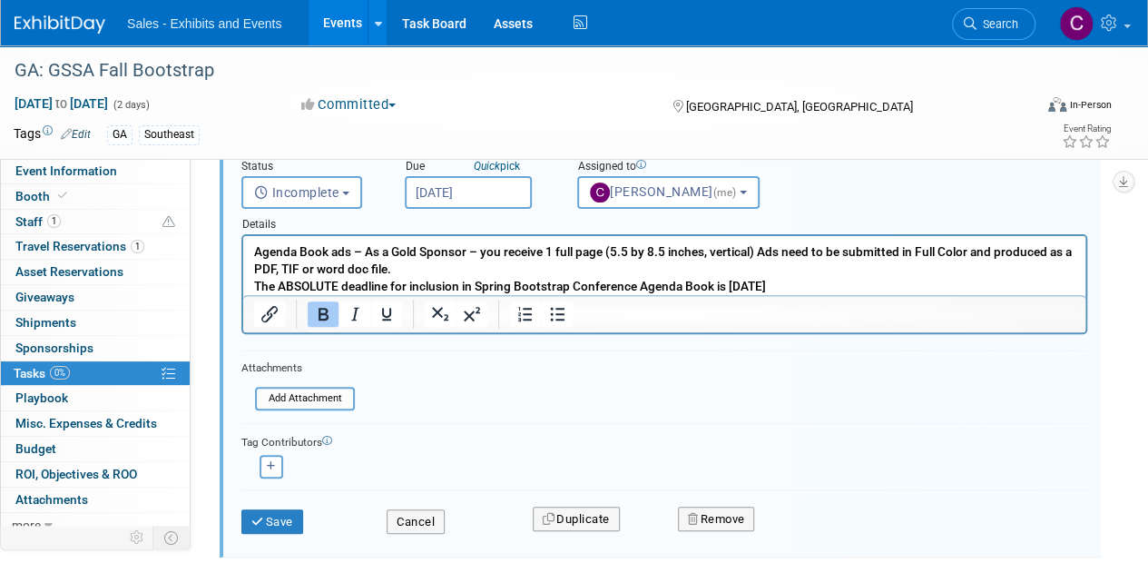
scroll to position [194, 0]
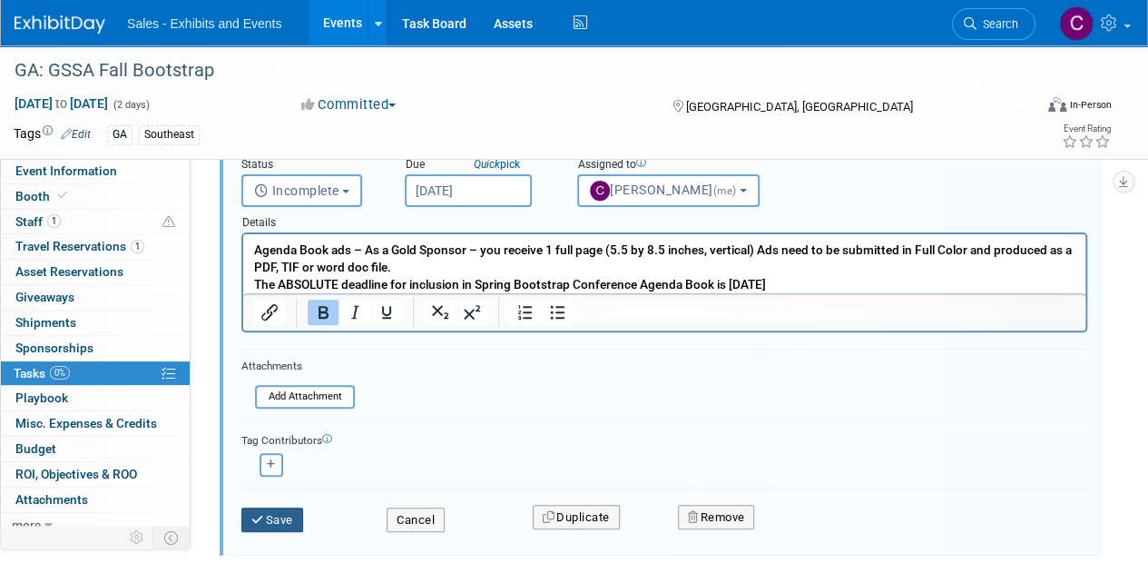
click at [284, 527] on button "Save" at bounding box center [272, 519] width 62 height 25
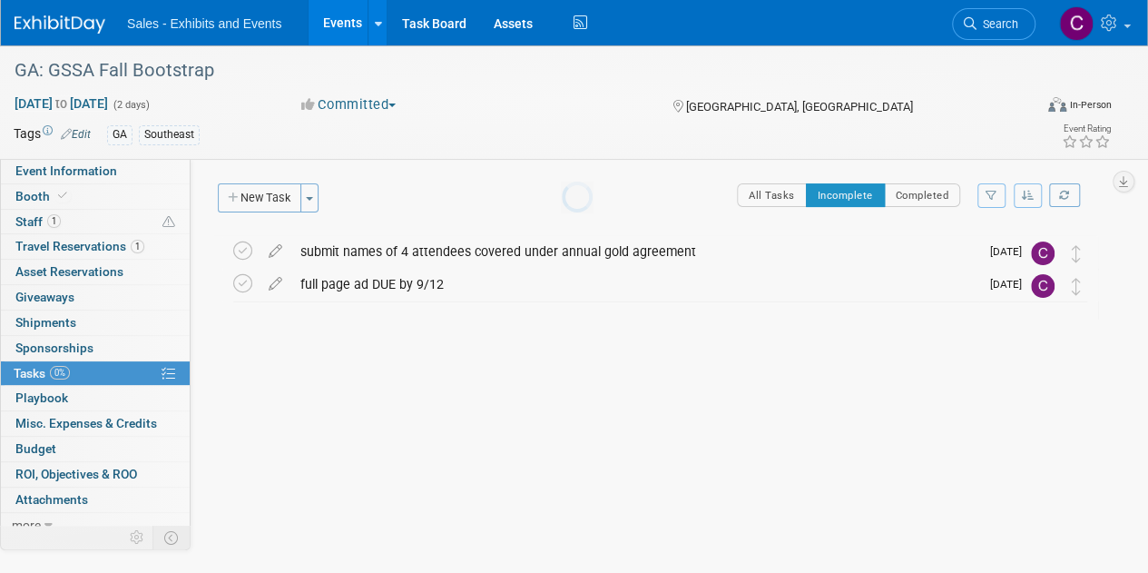
scroll to position [0, 0]
click at [241, 257] on icon at bounding box center [242, 250] width 19 height 19
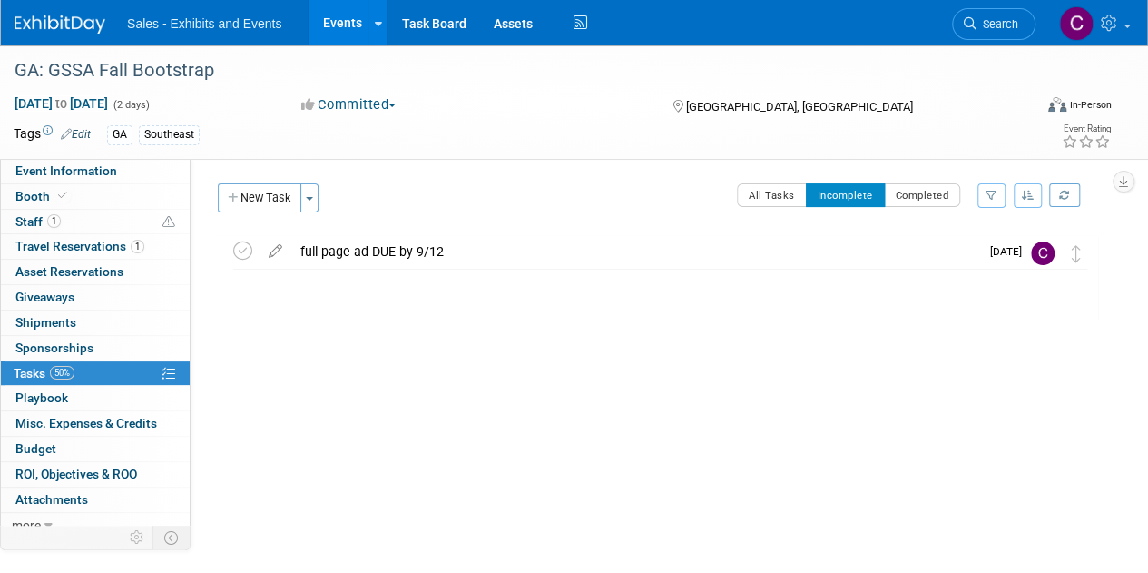
click at [328, 17] on link "Events" at bounding box center [341, 22] width 66 height 45
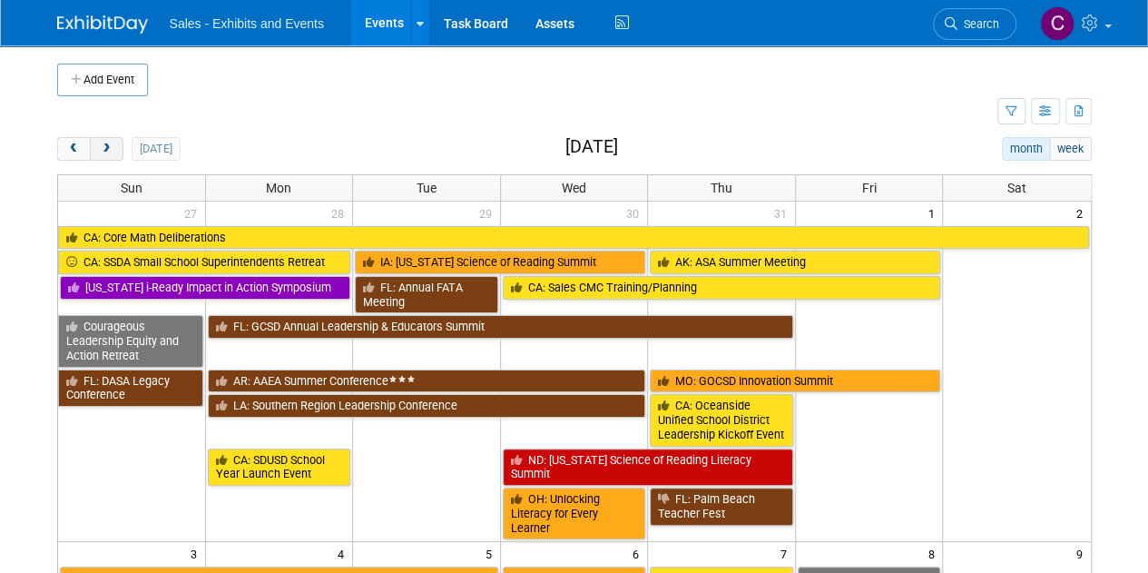
click at [101, 149] on span "next" at bounding box center [107, 149] width 14 height 12
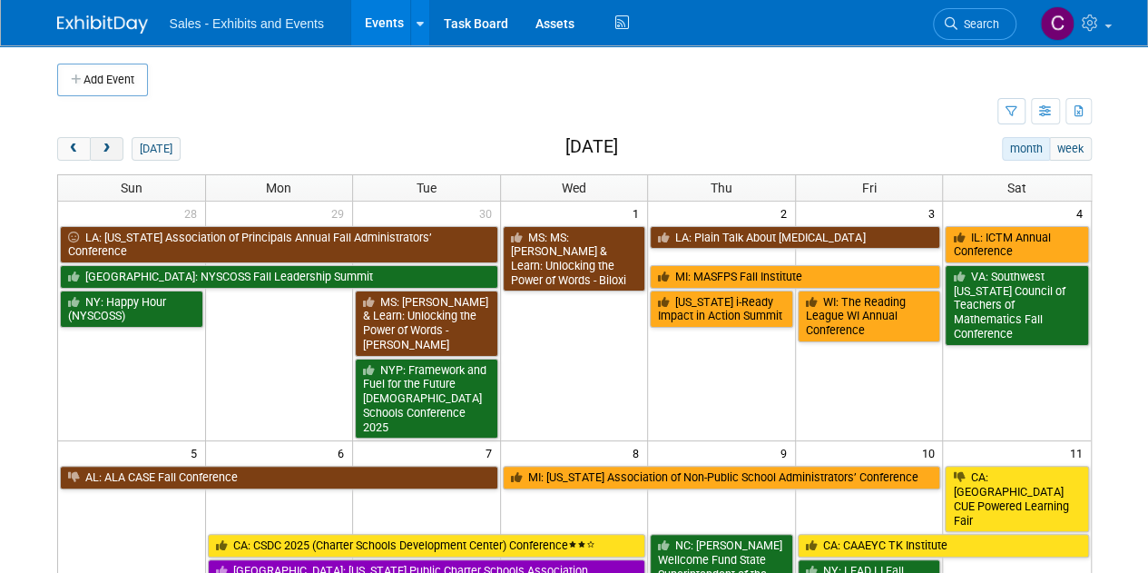
click at [101, 149] on span "next" at bounding box center [107, 149] width 14 height 12
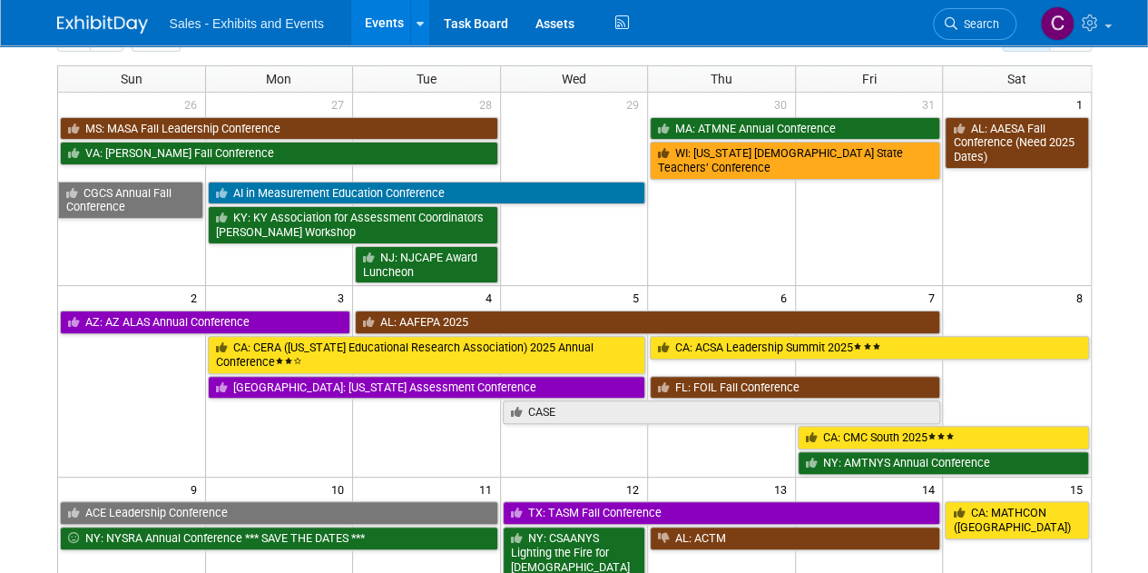
scroll to position [55, 0]
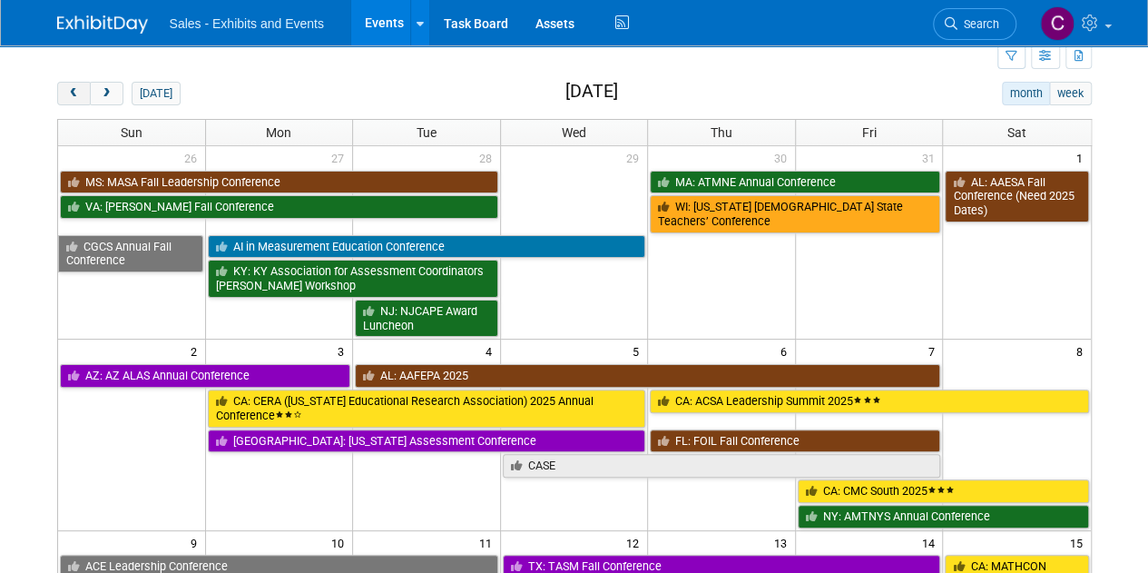
click at [62, 94] on button "prev" at bounding box center [74, 94] width 34 height 24
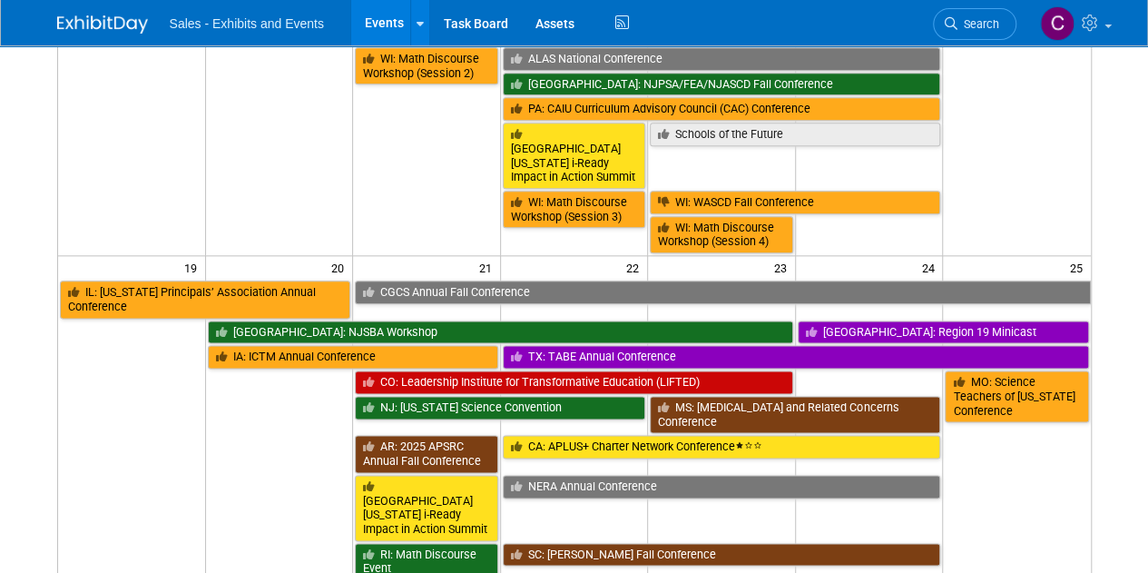
scroll to position [993, 0]
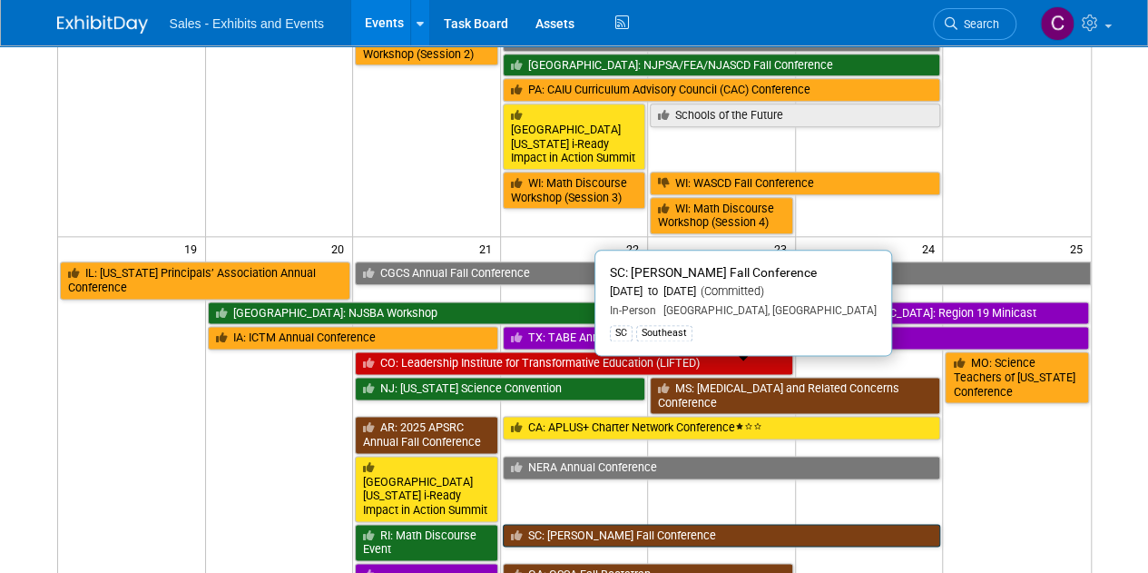
click at [610, 524] on link "SC: [PERSON_NAME] Fall Conference" at bounding box center [722, 536] width 438 height 24
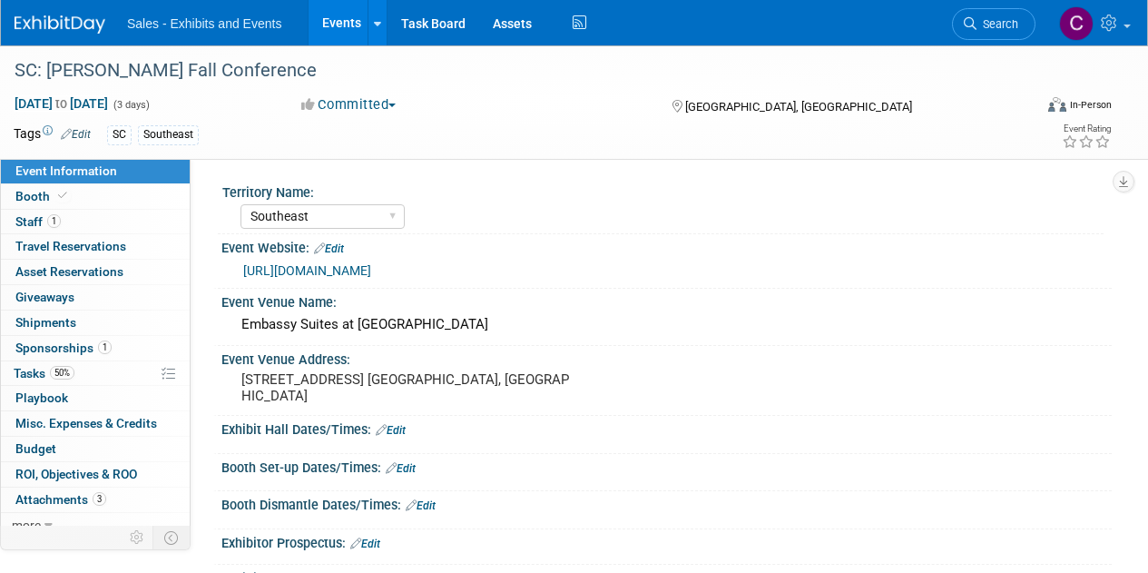
select select "Southeast"
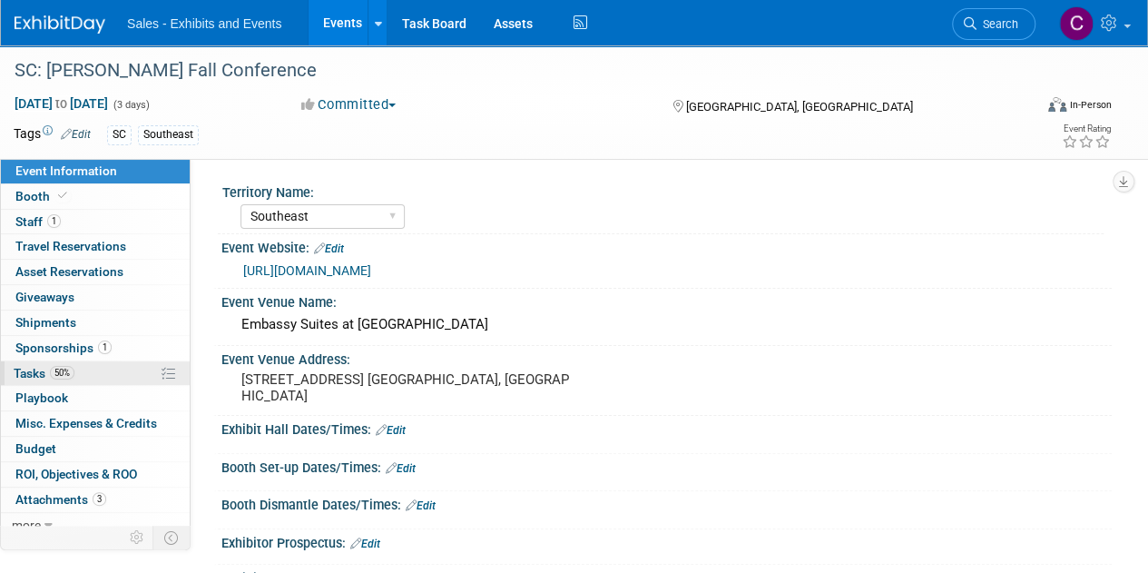
click at [37, 366] on span "Tasks 50%" at bounding box center [44, 373] width 61 height 15
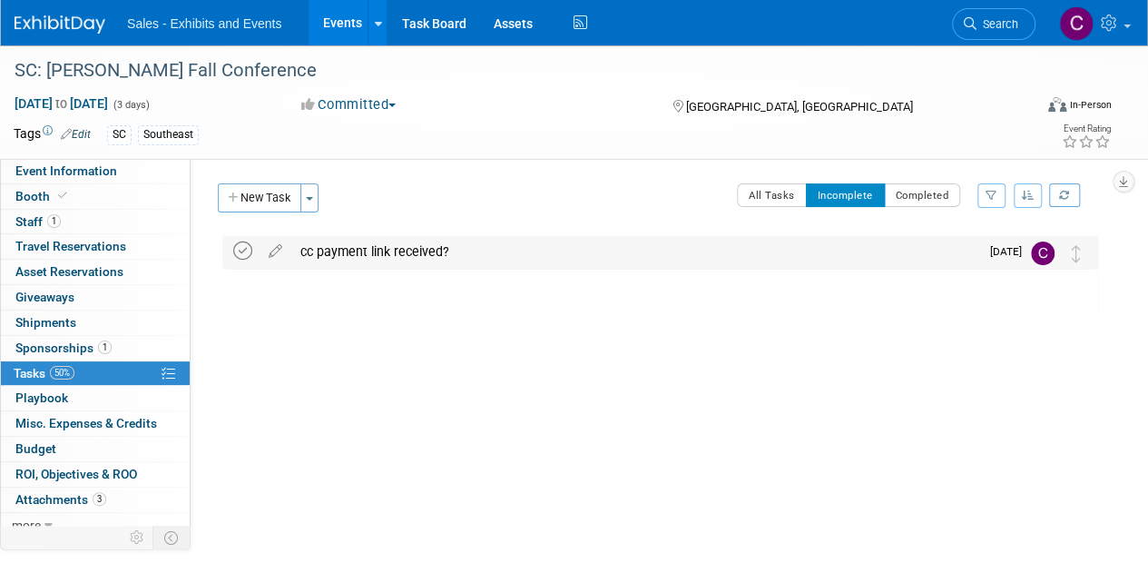
click at [240, 248] on icon at bounding box center [242, 250] width 19 height 19
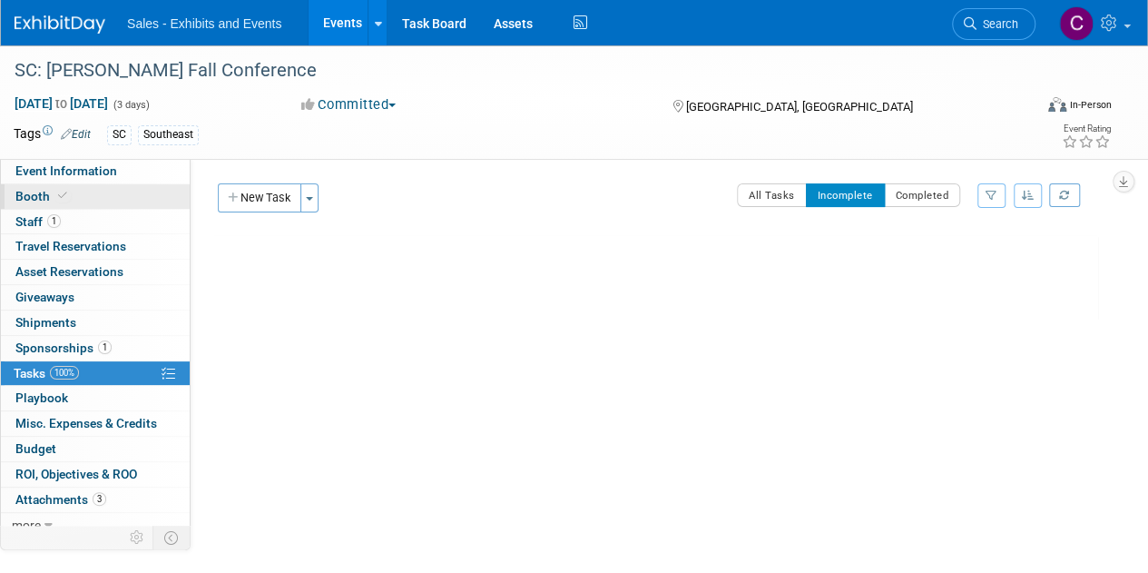
click at [34, 199] on span "Booth" at bounding box center [42, 196] width 55 height 15
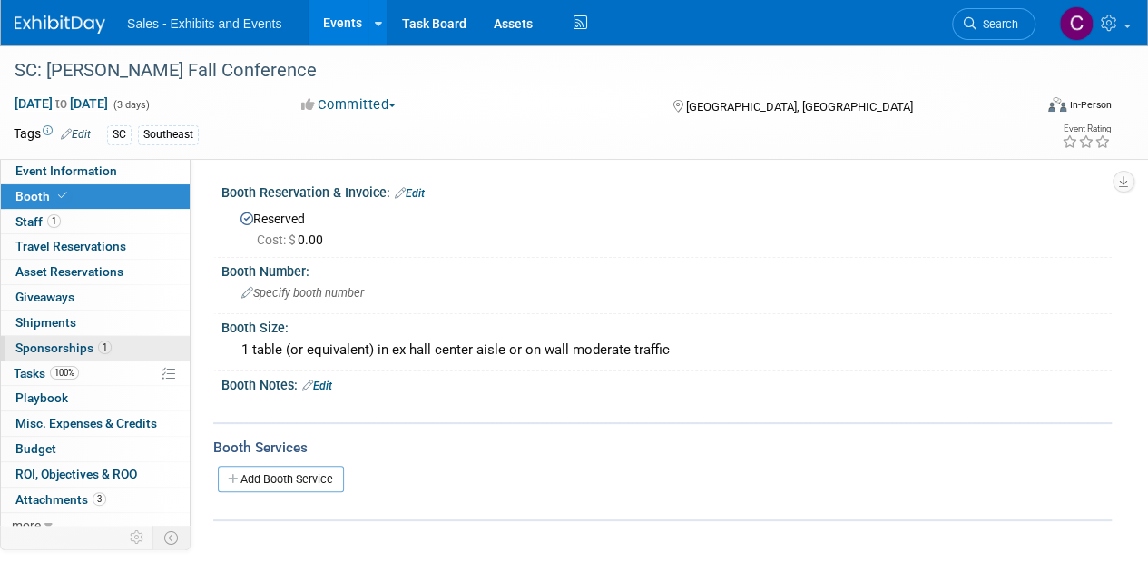
click at [55, 348] on span "Sponsorships 1" at bounding box center [63, 347] width 96 height 15
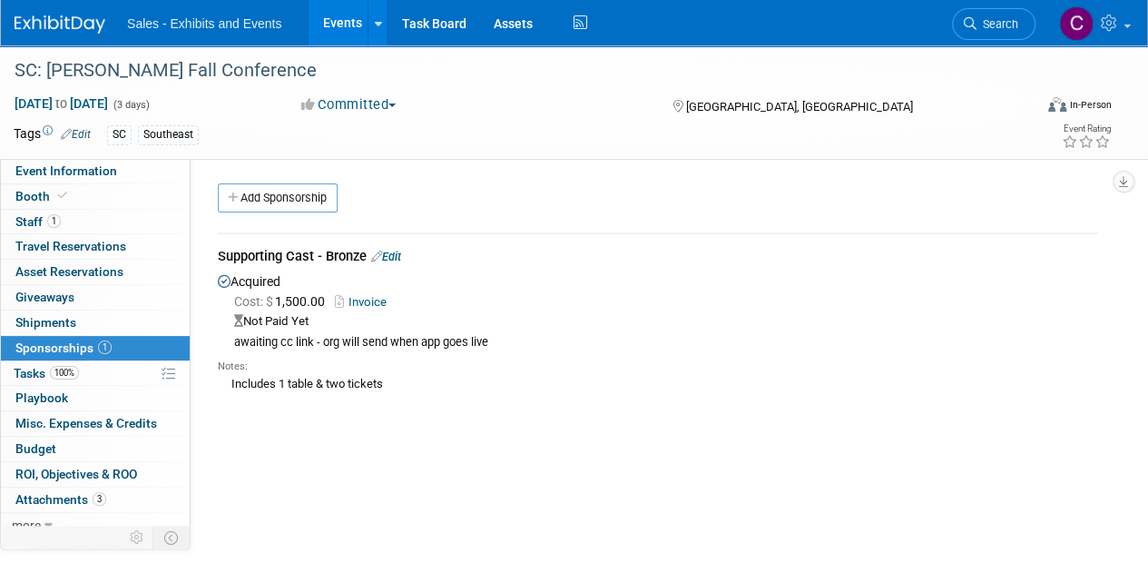
click at [401, 257] on link "Edit" at bounding box center [386, 257] width 30 height 14
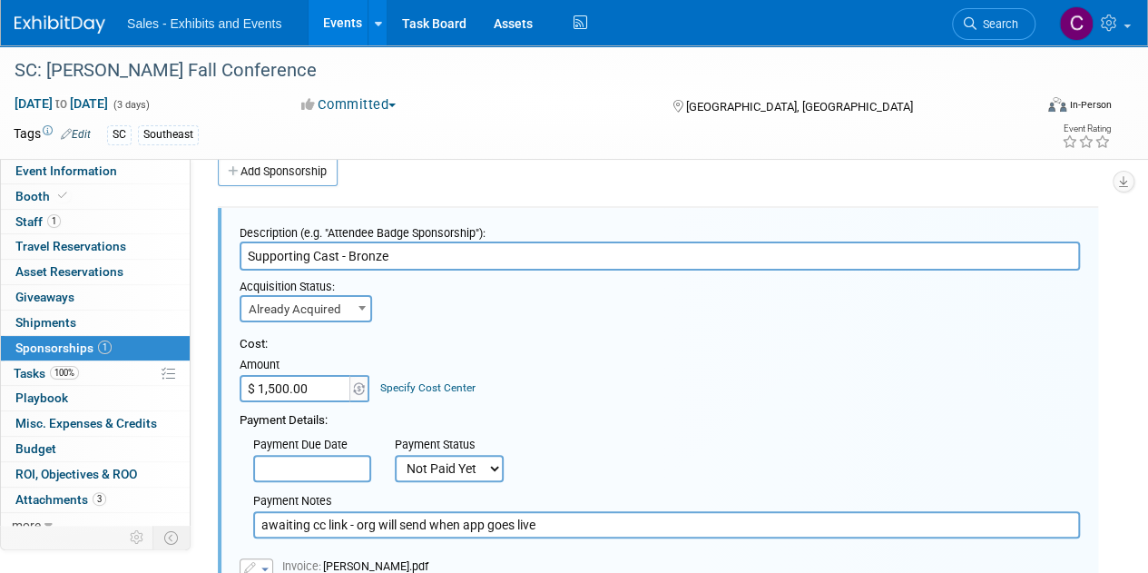
click at [468, 475] on select "Not Paid Yet Partially Paid Paid in Full" at bounding box center [449, 468] width 109 height 27
select select "1"
click at [395, 455] on select "Not Paid Yet Partially Paid Paid in Full" at bounding box center [449, 468] width 109 height 27
drag, startPoint x: 555, startPoint y: 525, endPoint x: 0, endPoint y: 275, distance: 609.1
click at [0, 363] on div "Event Information Event Info Booth Booth 1 Staff 1 Staff 0 Travel Reservations …" at bounding box center [574, 436] width 1148 height 834
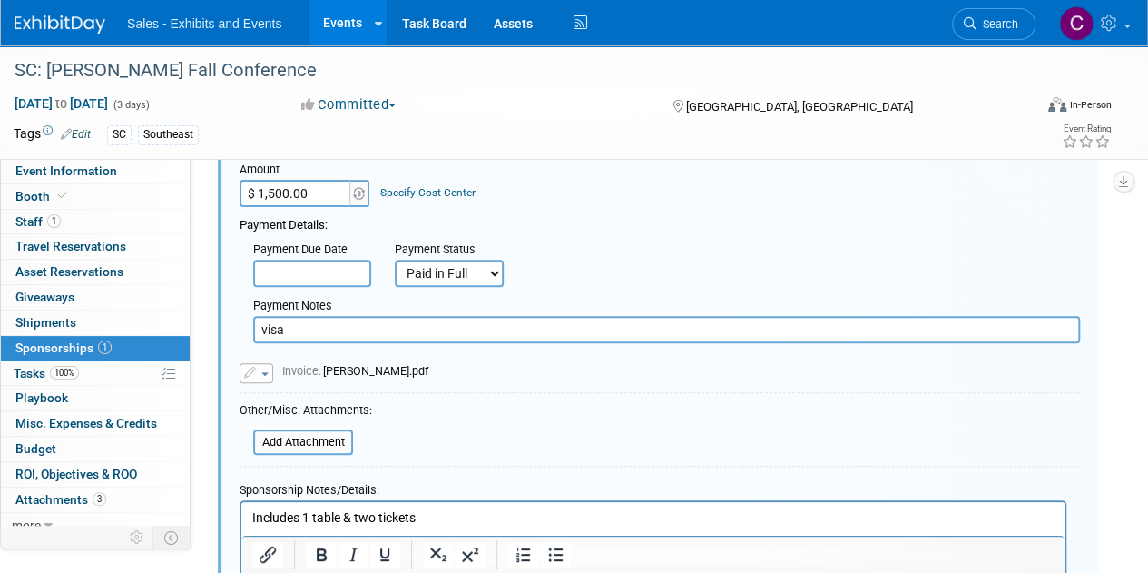
scroll to position [292, 0]
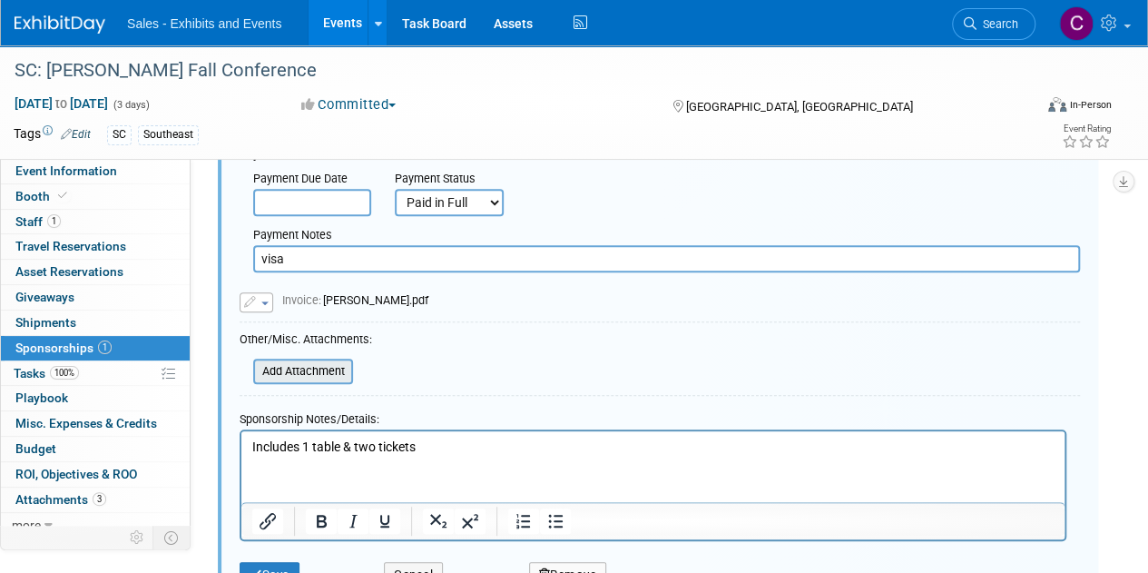
type input "visa"
click at [303, 372] on input "file" at bounding box center [243, 371] width 216 height 22
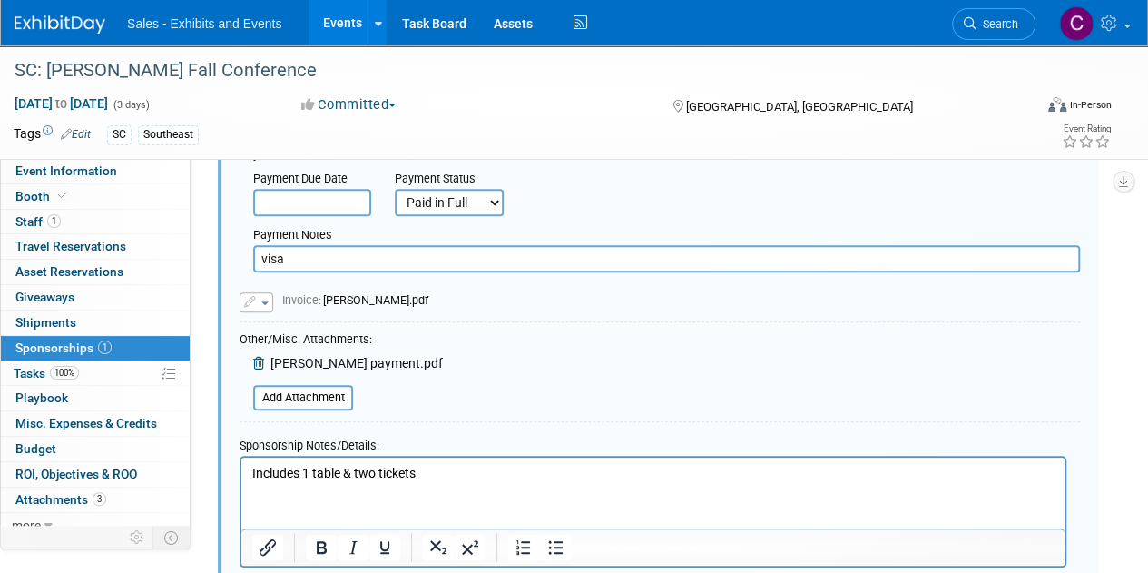
scroll to position [546, 0]
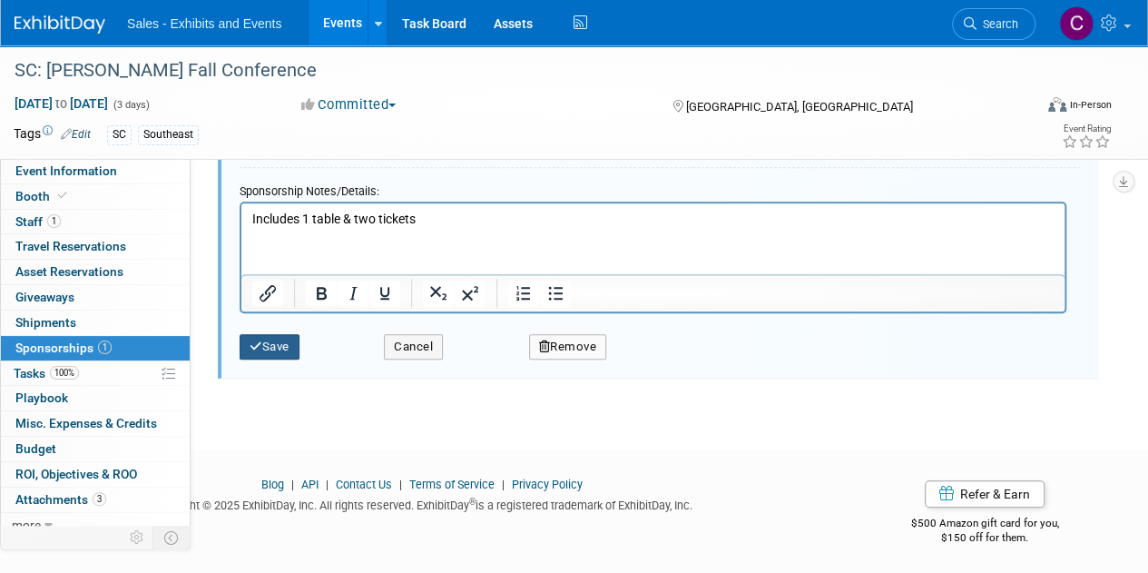
click at [278, 338] on button "Save" at bounding box center [270, 346] width 60 height 25
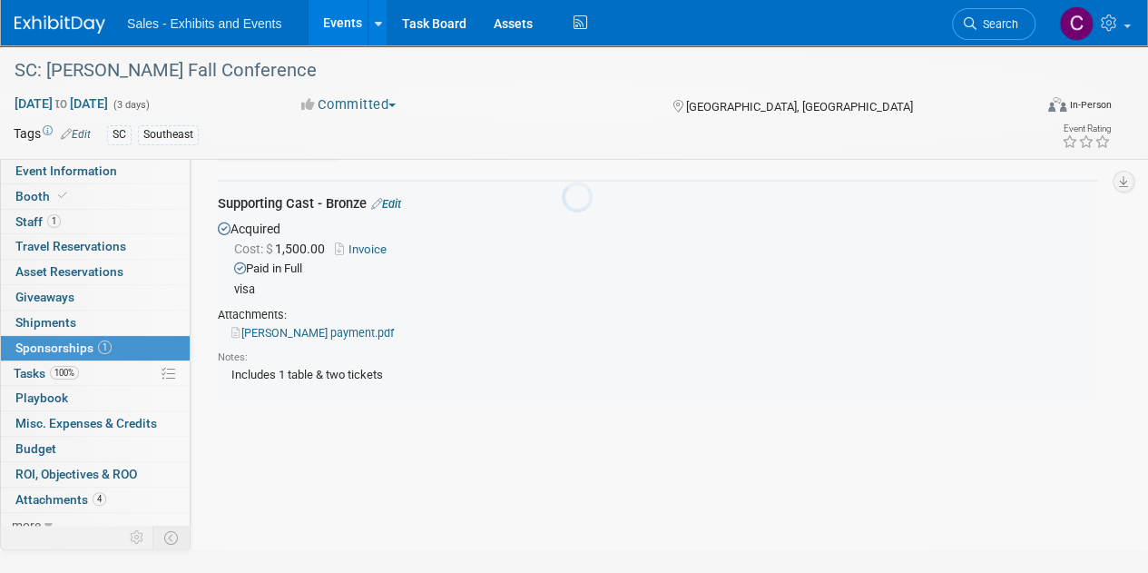
scroll to position [26, 0]
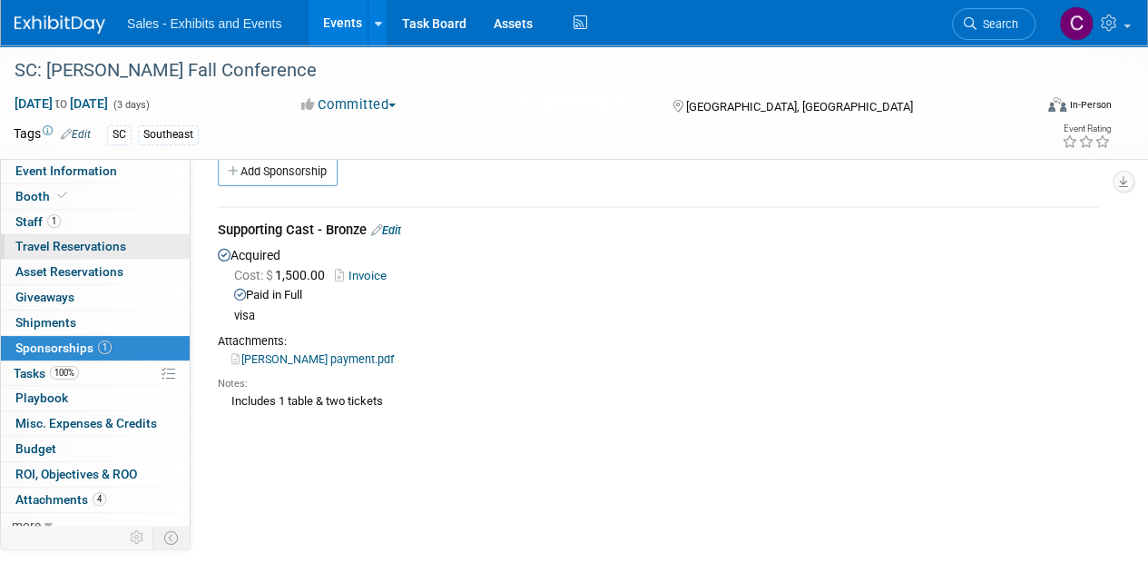
click at [36, 240] on span "Travel Reservations 0" at bounding box center [70, 246] width 111 height 15
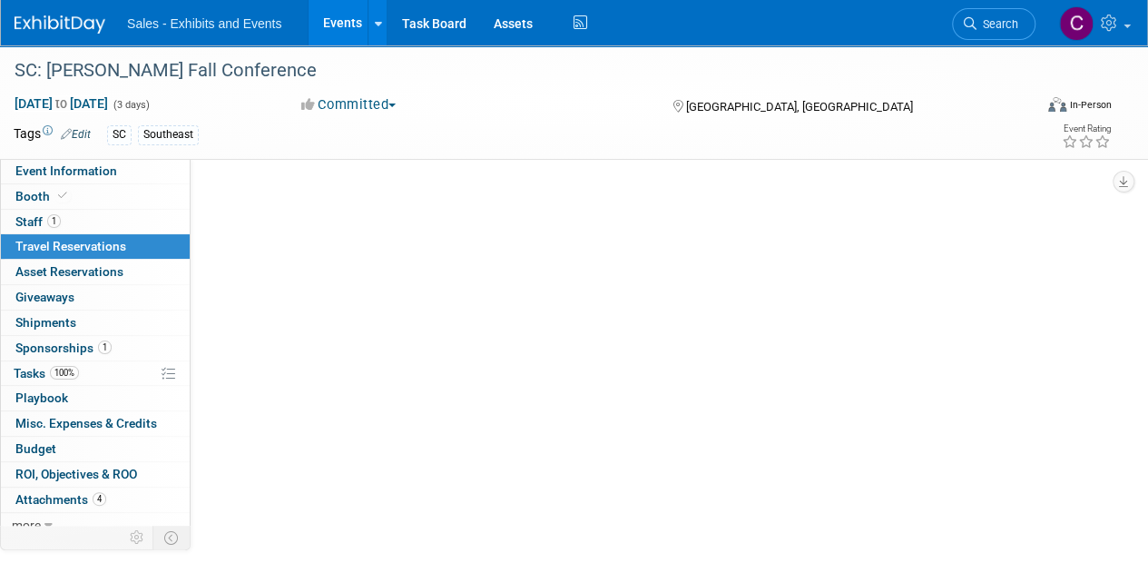
scroll to position [0, 0]
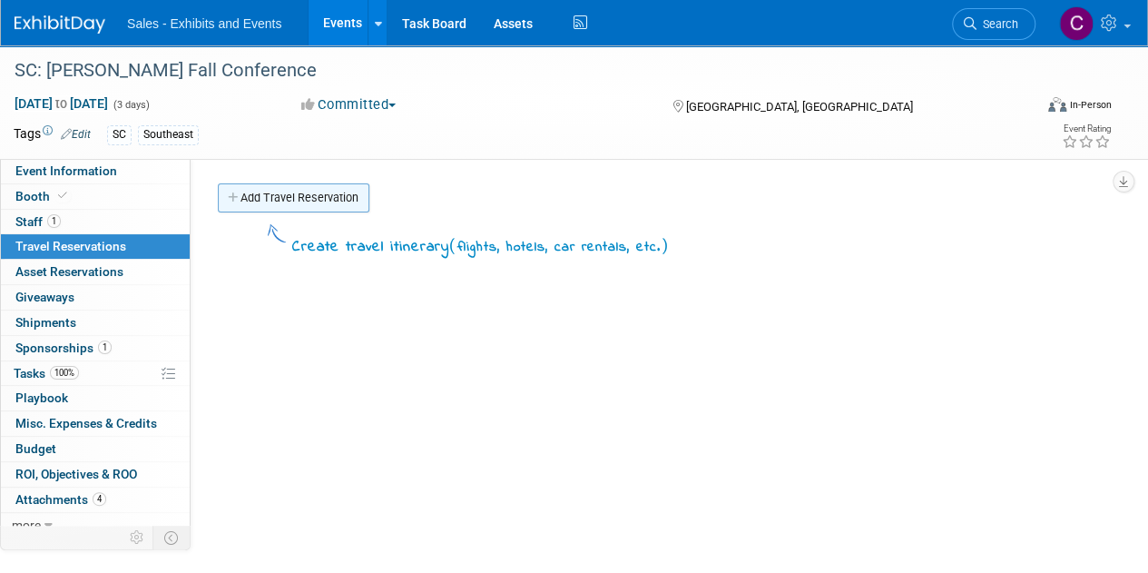
click at [294, 192] on link "Add Travel Reservation" at bounding box center [294, 197] width 152 height 29
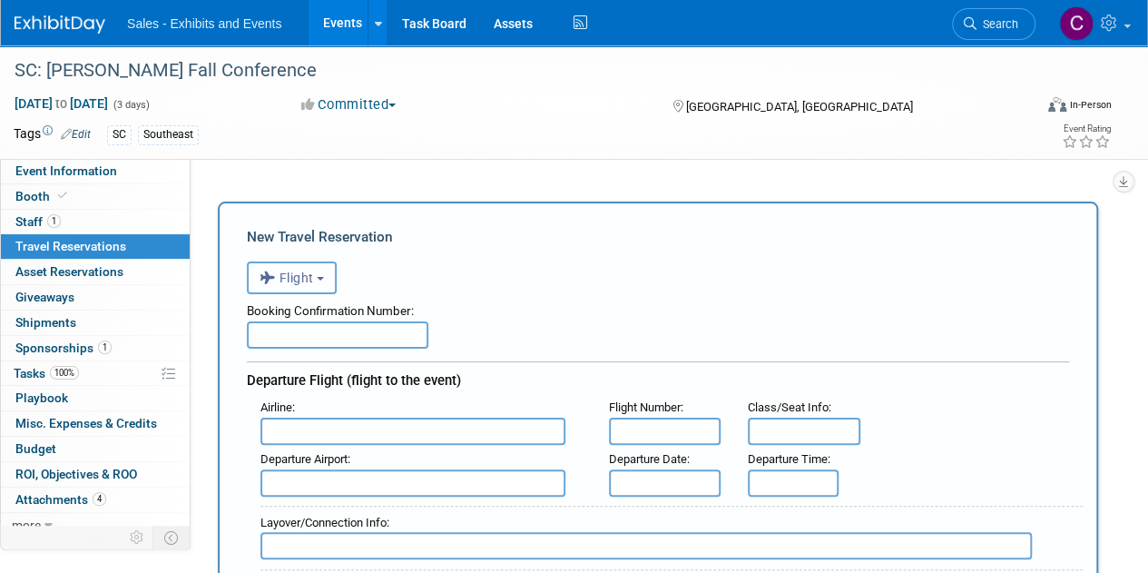
click at [316, 281] on button "Flight" at bounding box center [292, 277] width 90 height 33
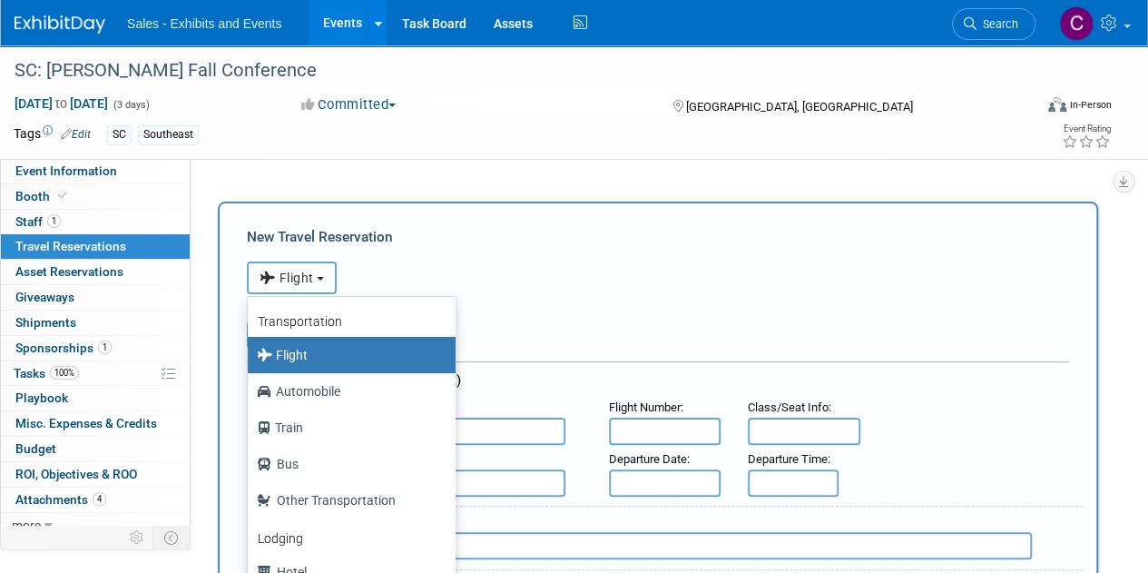
scroll to position [76, 0]
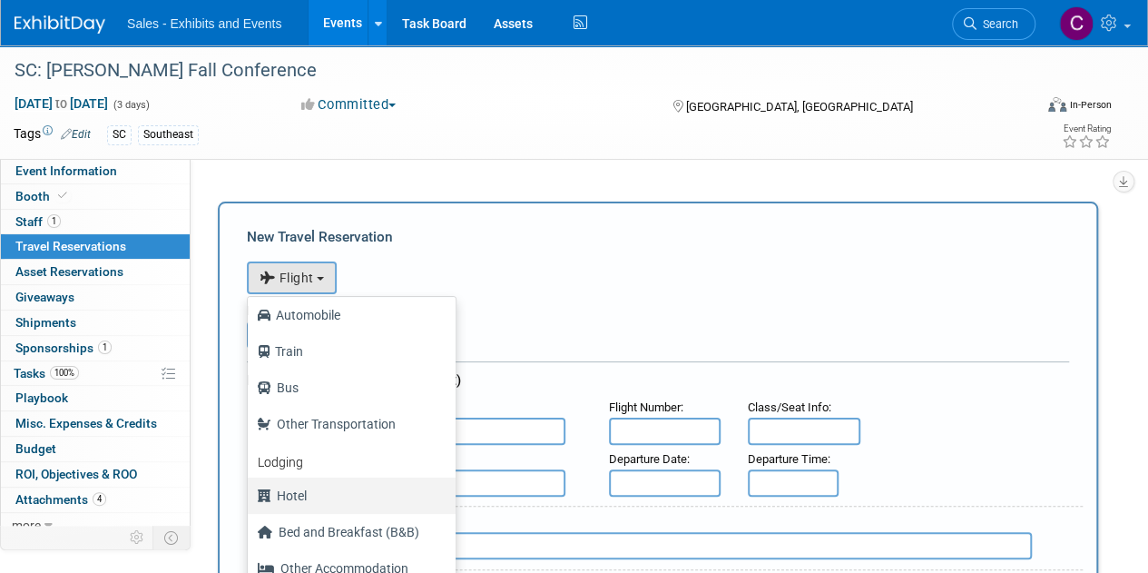
click at [312, 502] on label "Hotel" at bounding box center [347, 495] width 181 height 29
click at [250, 499] on input "Hotel" at bounding box center [245, 493] width 12 height 12
select select "6"
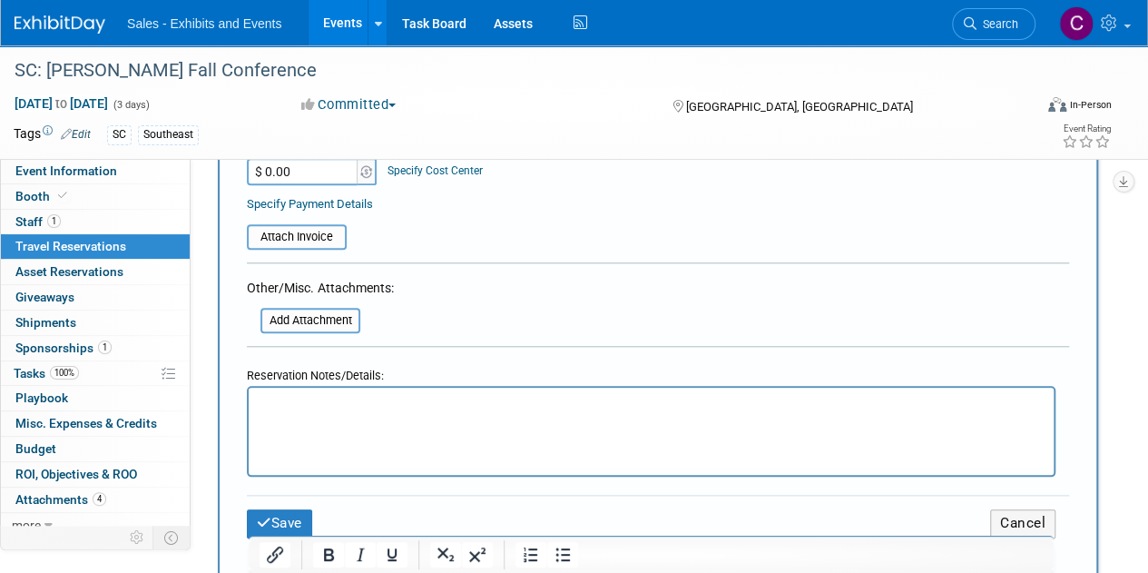
scroll to position [766, 0]
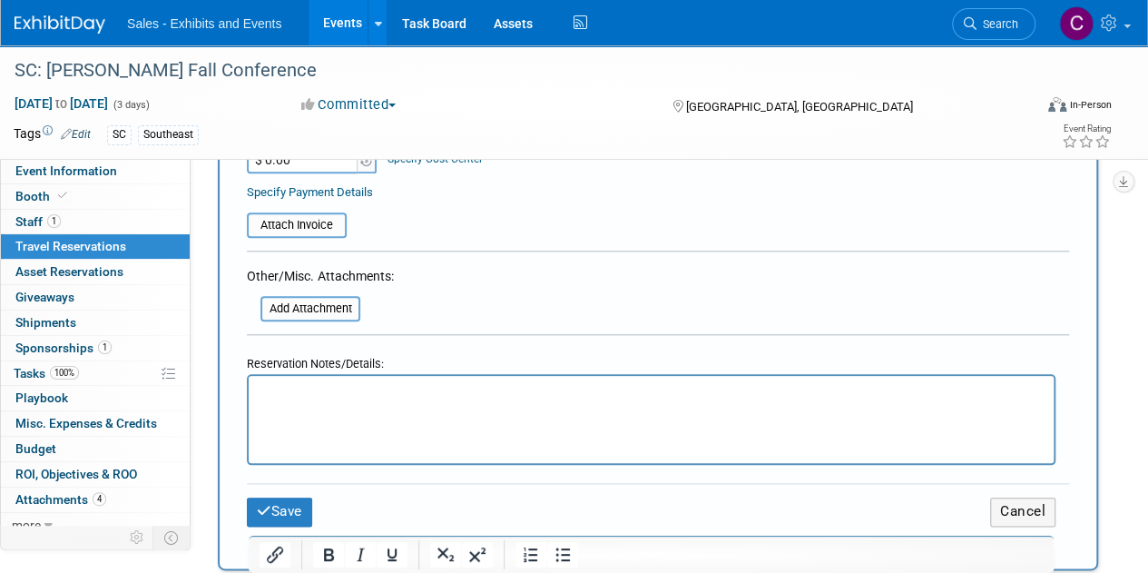
click at [347, 402] on html at bounding box center [651, 389] width 805 height 26
drag, startPoint x: 347, startPoint y: 415, endPoint x: 283, endPoint y: 404, distance: 64.4
click at [283, 402] on html at bounding box center [651, 389] width 805 height 26
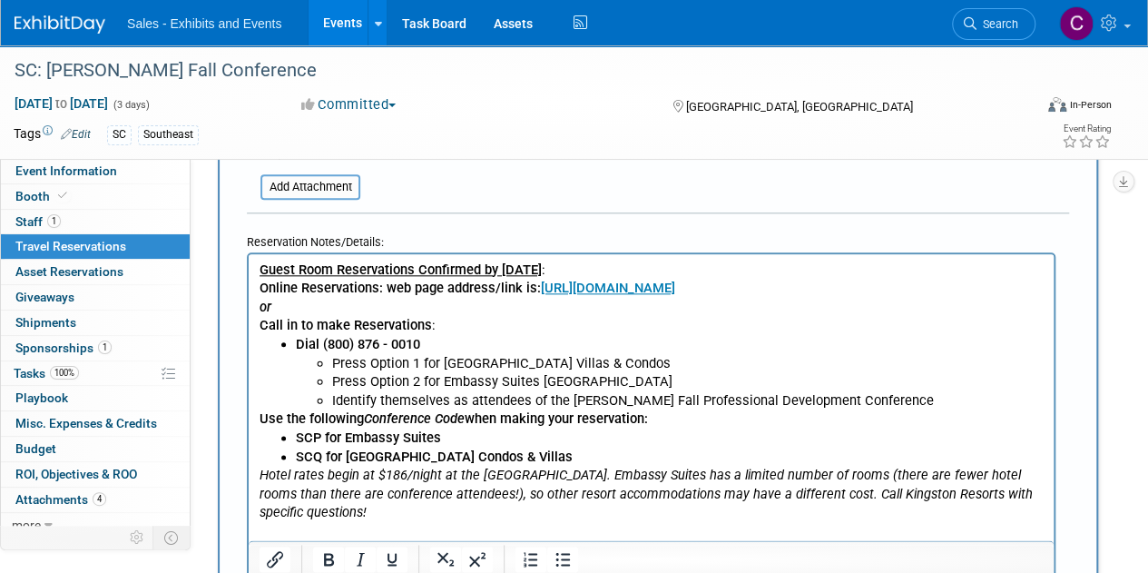
scroll to position [1120, 0]
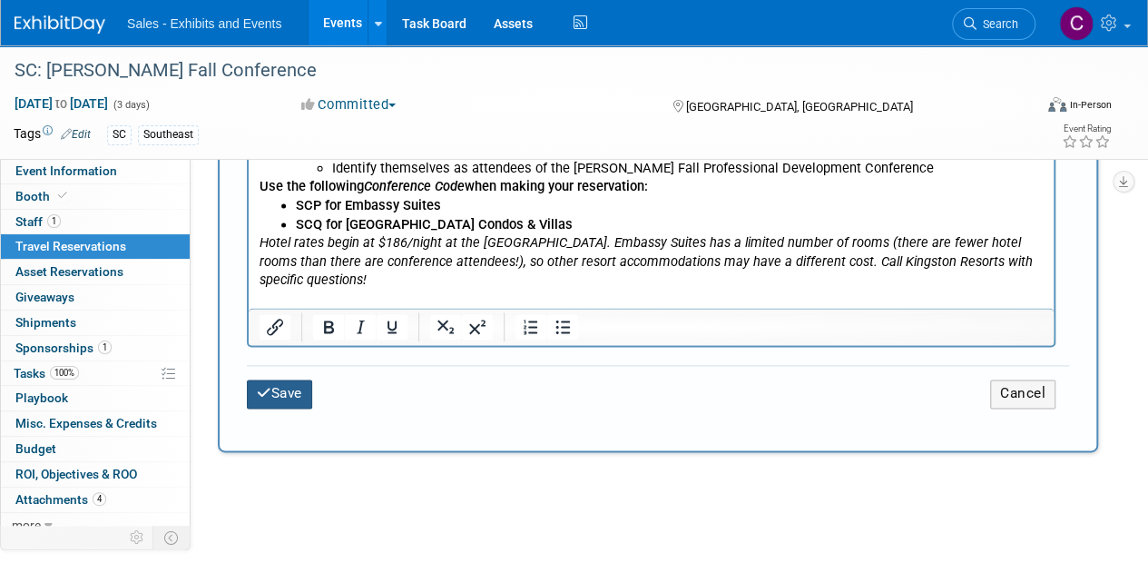
click at [307, 398] on button "Save" at bounding box center [279, 393] width 65 height 28
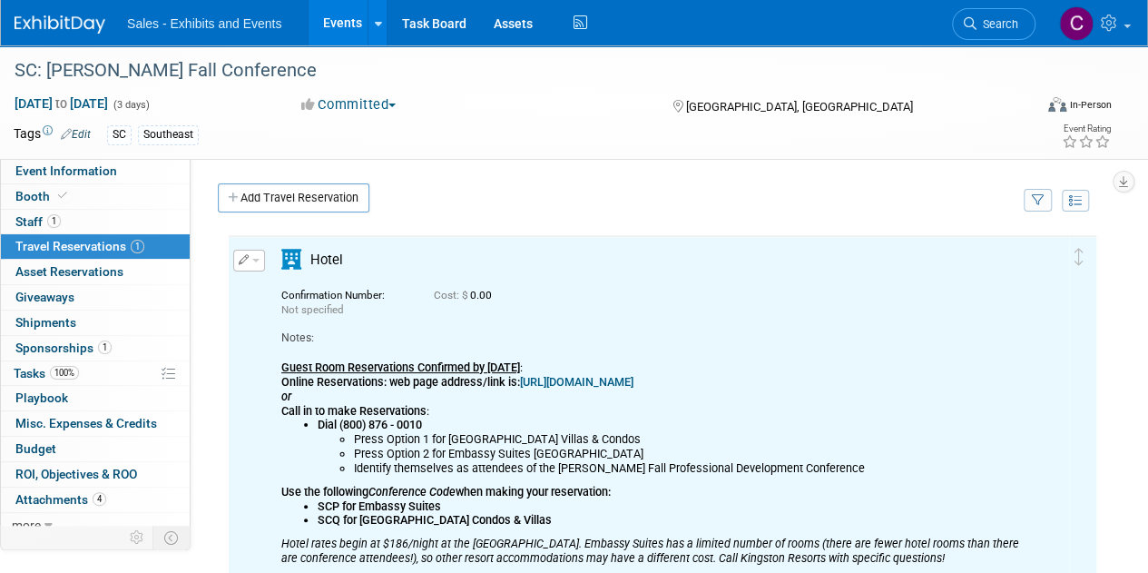
scroll to position [0, 0]
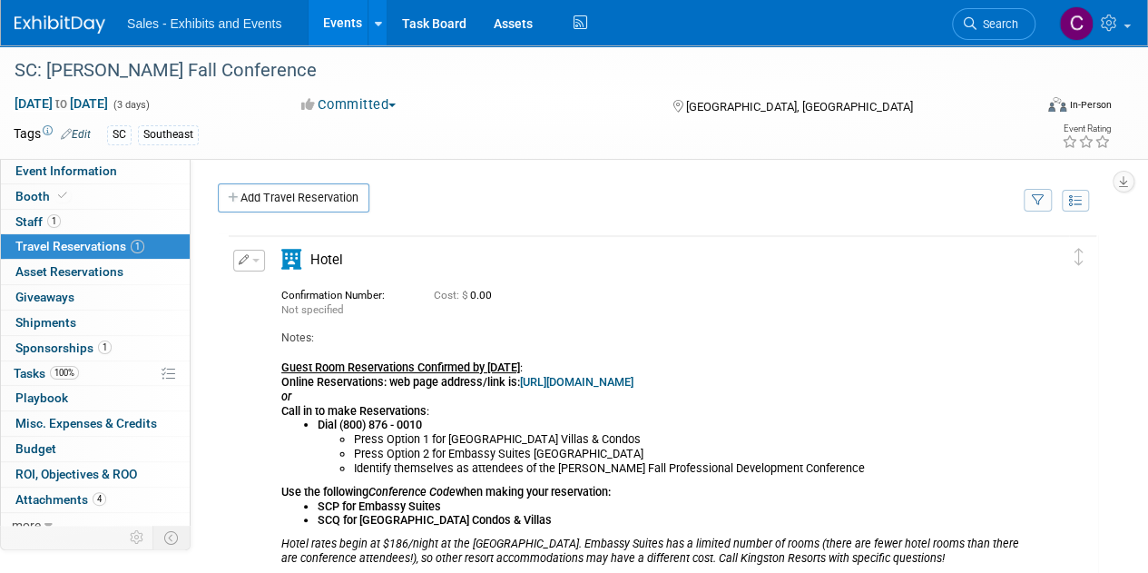
click at [49, 252] on span "Travel Reservations 1" at bounding box center [79, 246] width 129 height 15
click at [34, 224] on span "Staff 1" at bounding box center [37, 221] width 45 height 15
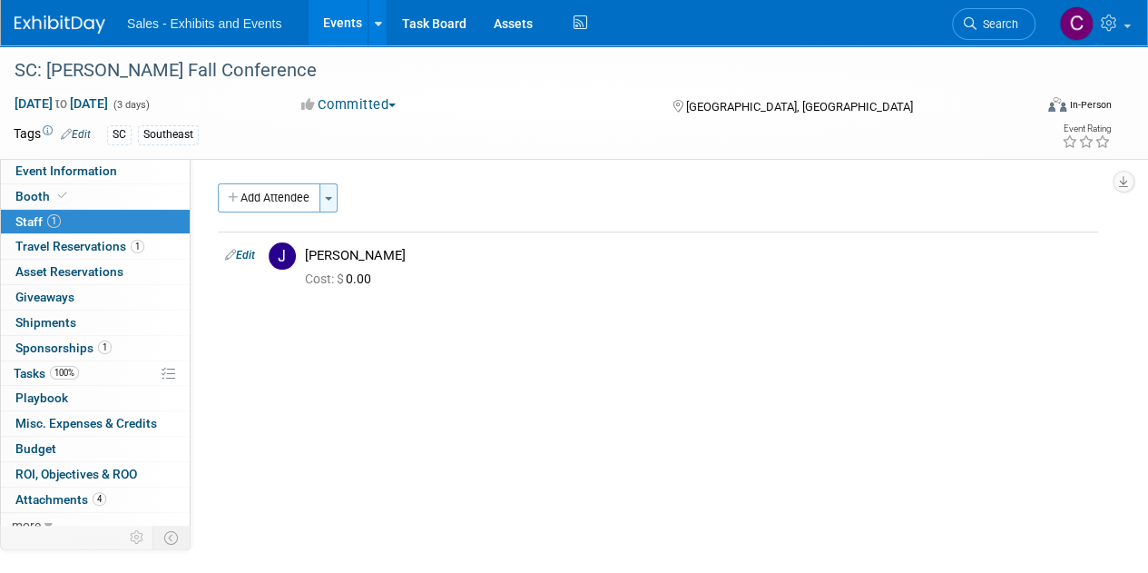
click at [332, 199] on span "button" at bounding box center [328, 199] width 7 height 4
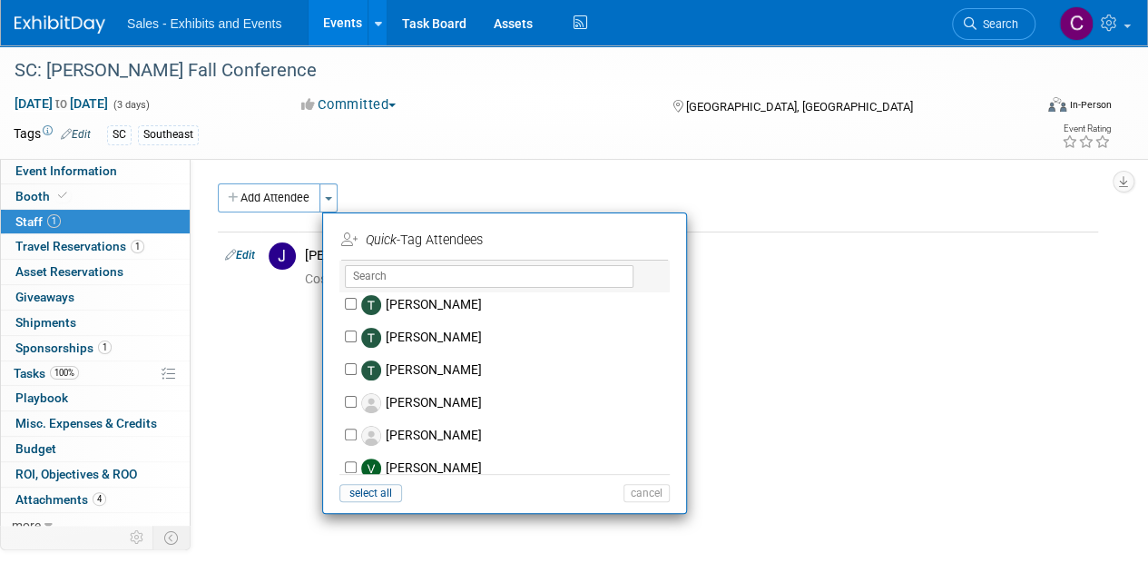
scroll to position [8521, 0]
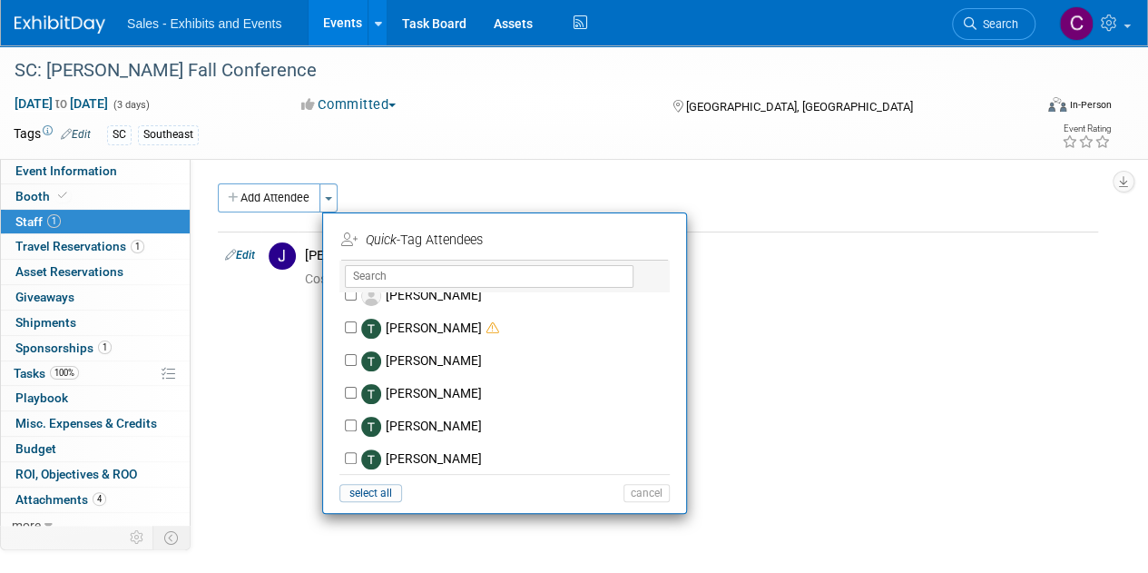
click at [753, 318] on div "Territory Name: Atlantic Southeast Central Southwest Pacific Mountain National …" at bounding box center [651, 346] width 921 height 375
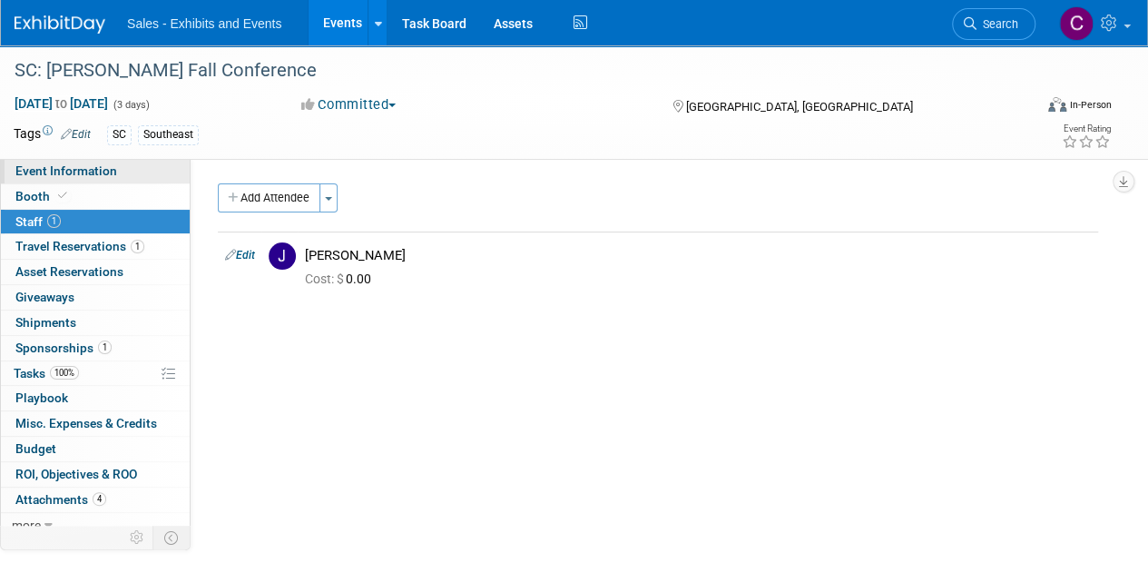
click at [83, 170] on span "Event Information" at bounding box center [66, 170] width 102 height 15
select select "Southeast"
